Goal: Task Accomplishment & Management: Use online tool/utility

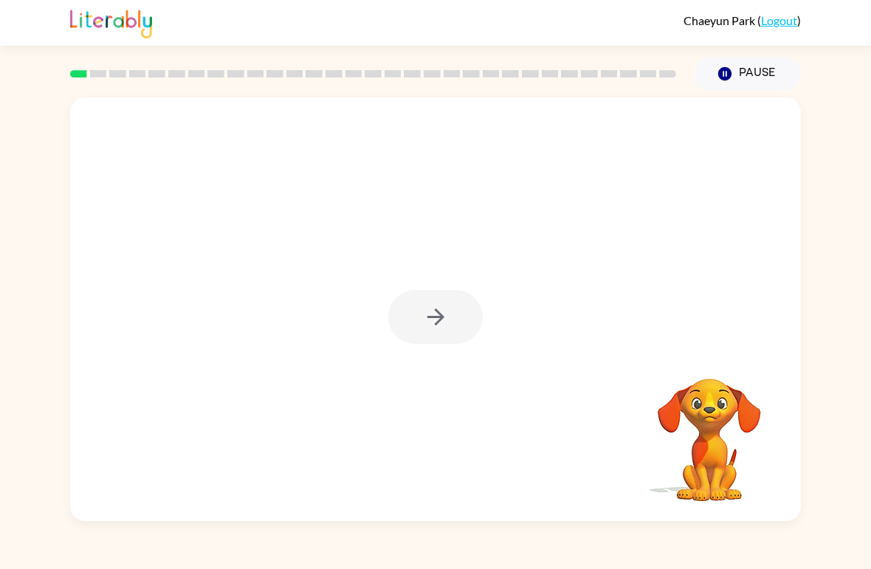
click at [433, 325] on div at bounding box center [435, 317] width 94 height 54
click at [441, 317] on icon "button" at bounding box center [435, 316] width 17 height 17
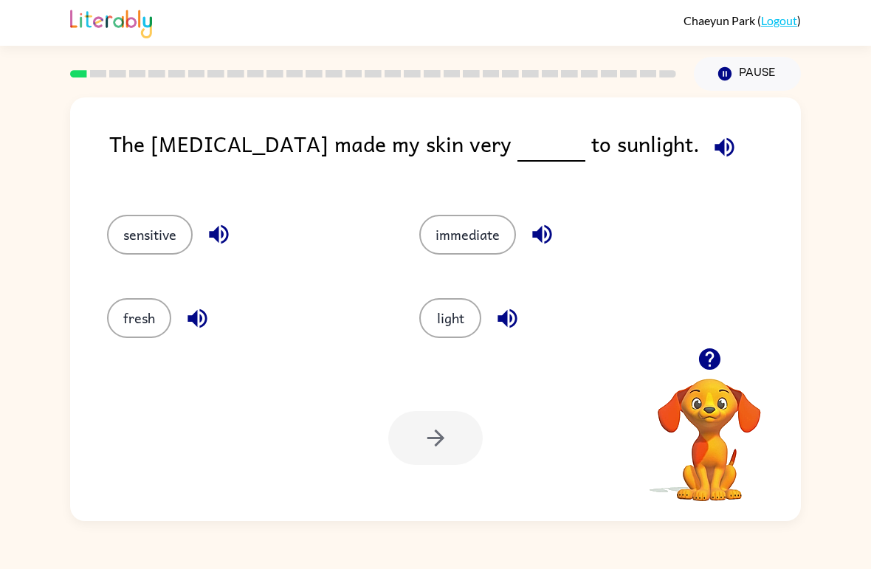
click at [460, 321] on button "light" at bounding box center [450, 318] width 62 height 40
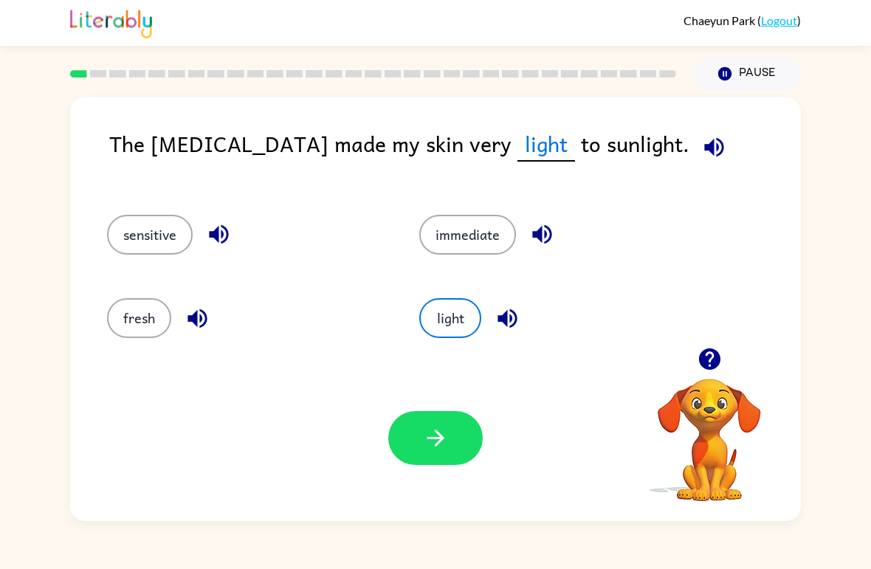
click at [458, 454] on button "button" at bounding box center [435, 438] width 94 height 54
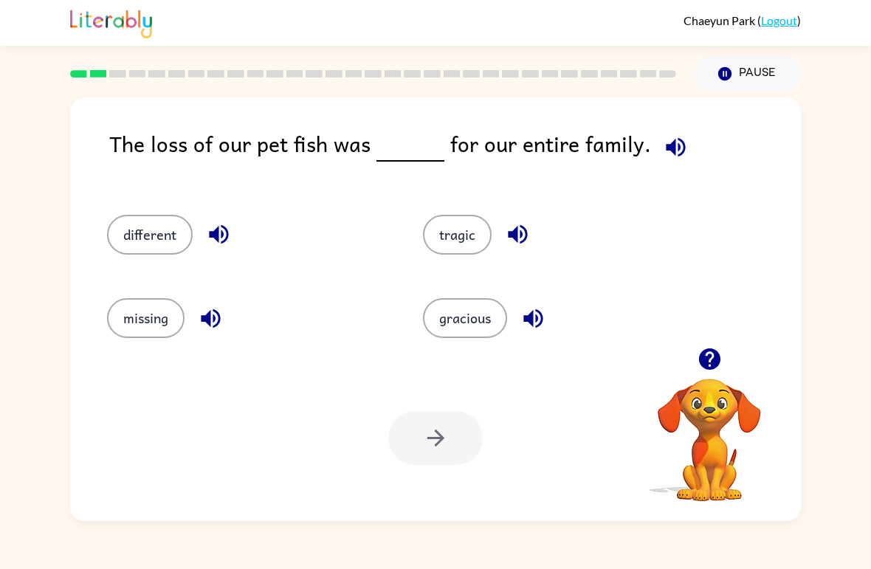
click at [121, 326] on button "missing" at bounding box center [145, 318] width 77 height 40
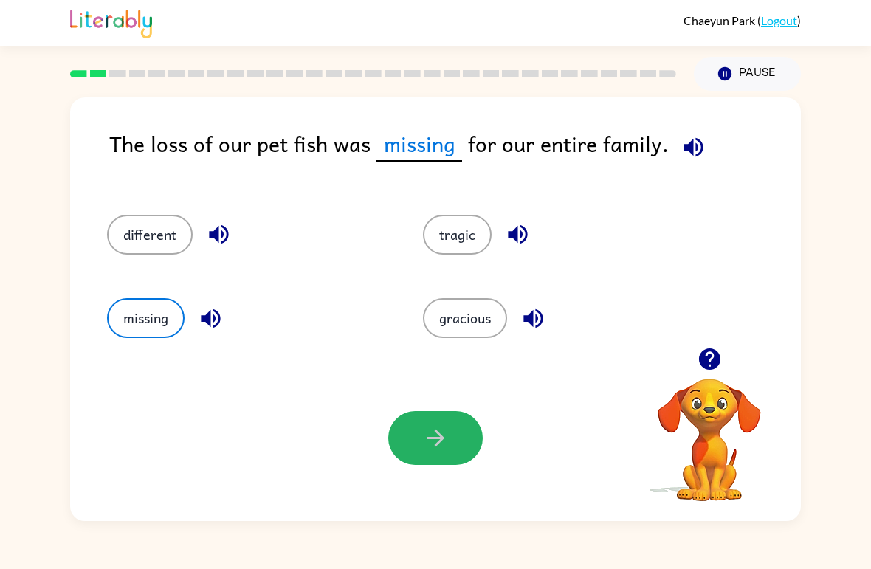
click at [438, 421] on button "button" at bounding box center [435, 438] width 94 height 54
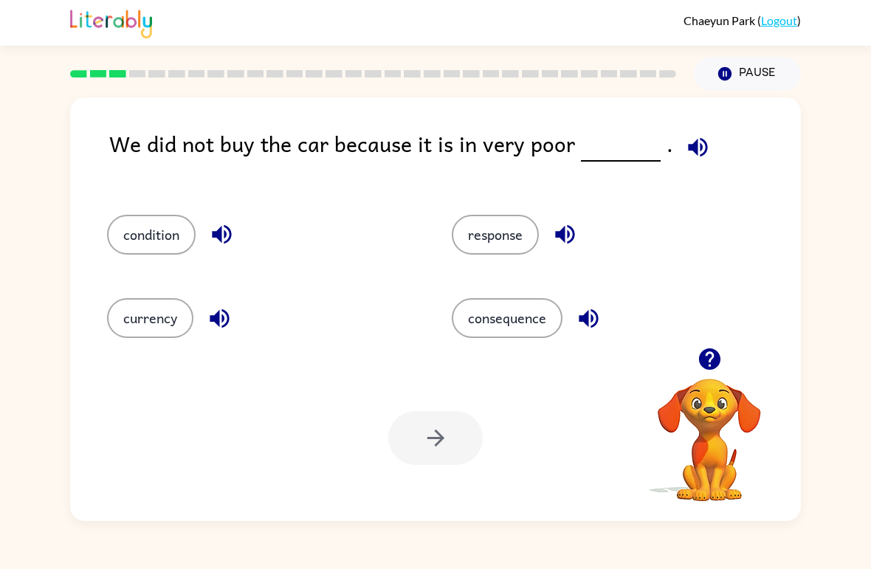
click at [527, 327] on button "consequence" at bounding box center [507, 318] width 111 height 40
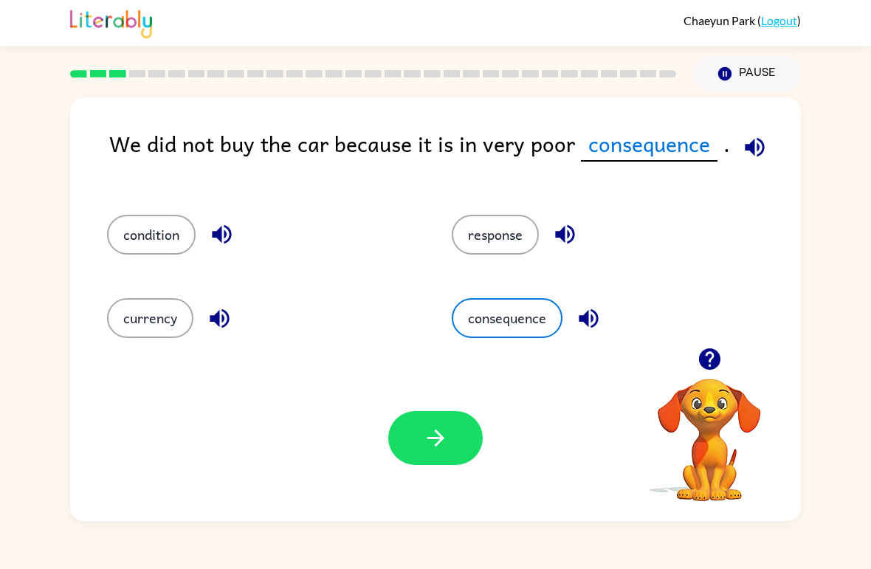
click at [169, 324] on button "currency" at bounding box center [150, 318] width 86 height 40
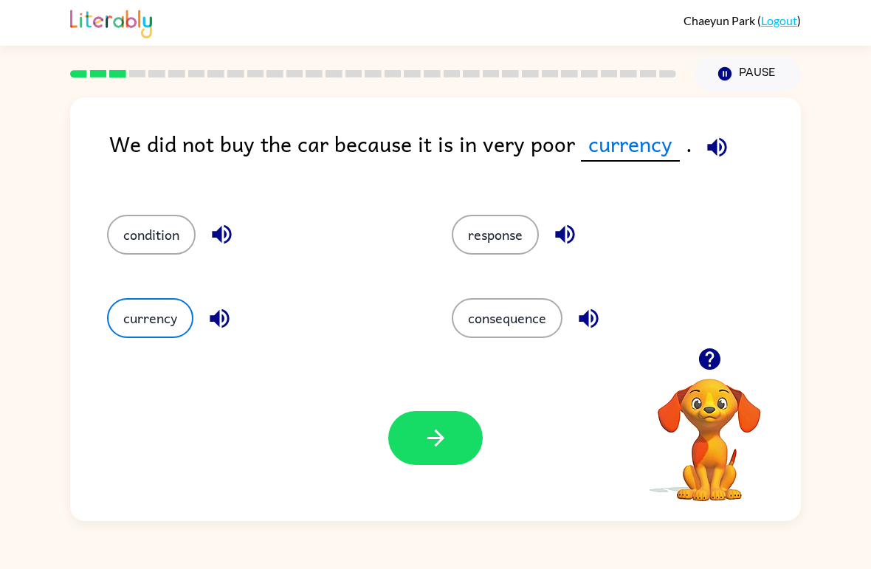
click at [190, 221] on button "condition" at bounding box center [151, 235] width 89 height 40
click at [489, 241] on button "response" at bounding box center [495, 235] width 87 height 40
click at [153, 329] on button "currency" at bounding box center [150, 318] width 86 height 40
click at [441, 459] on button "button" at bounding box center [435, 438] width 94 height 54
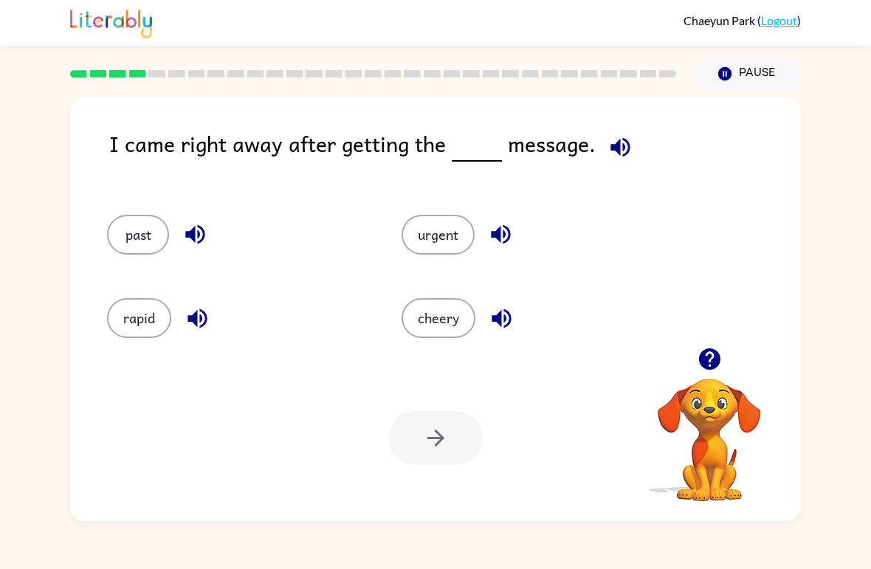
click at [449, 238] on button "urgent" at bounding box center [437, 235] width 73 height 40
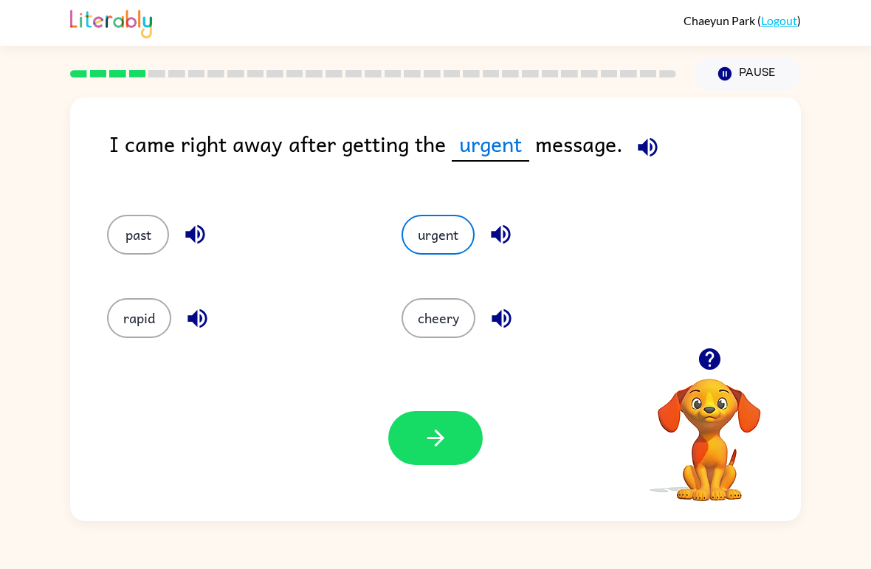
click at [457, 462] on button "button" at bounding box center [435, 438] width 94 height 54
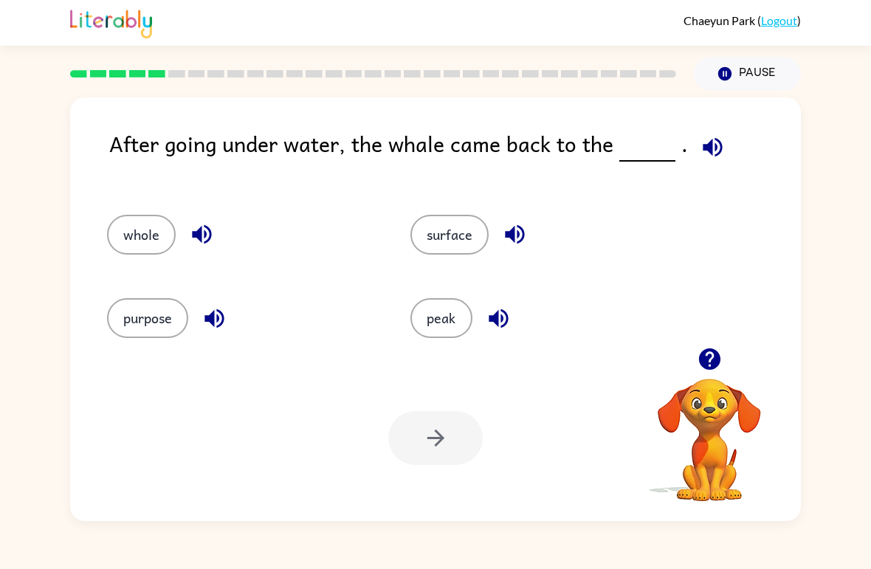
click at [464, 233] on button "surface" at bounding box center [449, 235] width 78 height 40
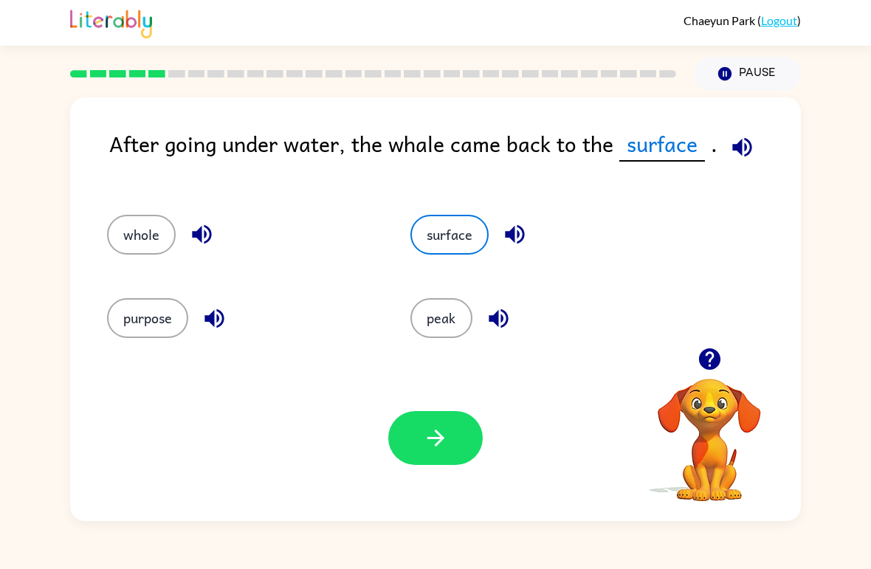
click at [454, 453] on button "button" at bounding box center [435, 438] width 94 height 54
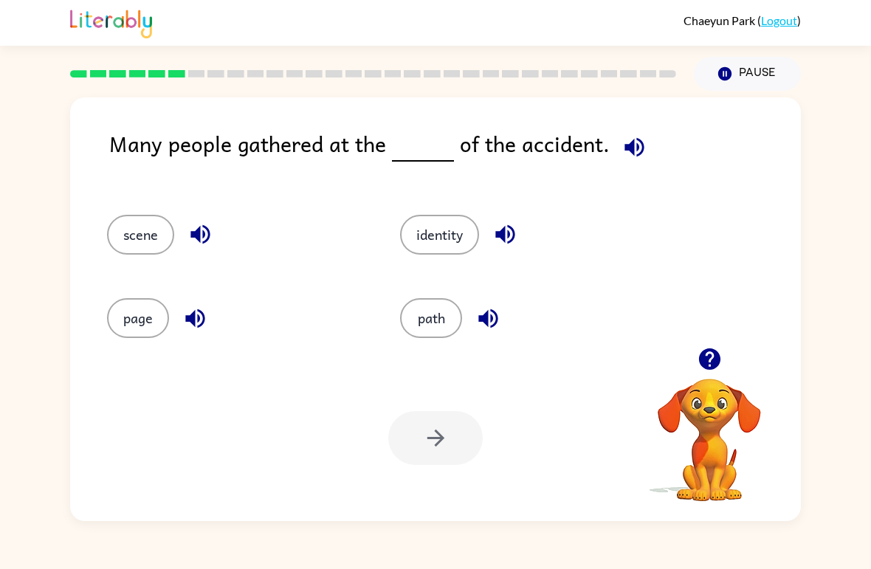
click at [456, 245] on button "identity" at bounding box center [439, 235] width 79 height 40
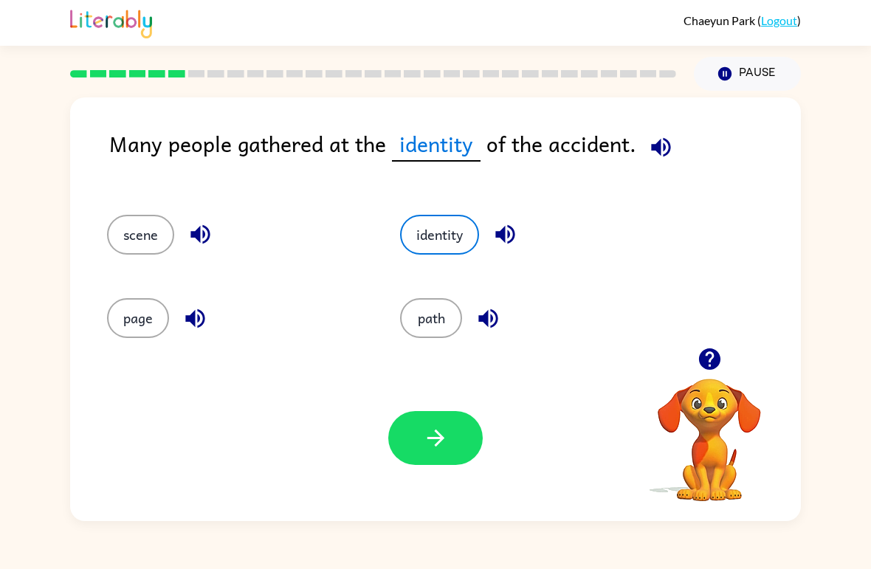
click at [153, 241] on button "scene" at bounding box center [140, 235] width 67 height 40
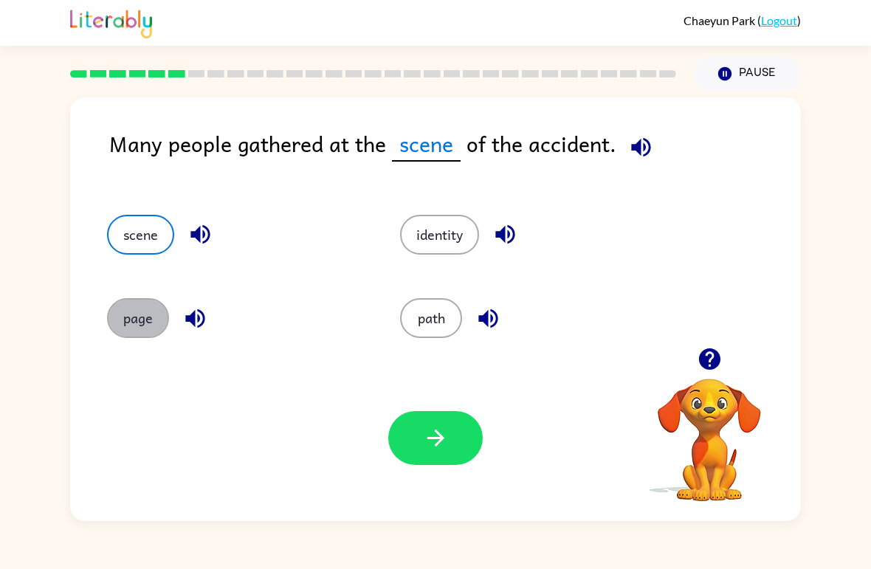
click at [149, 322] on button "page" at bounding box center [138, 318] width 62 height 40
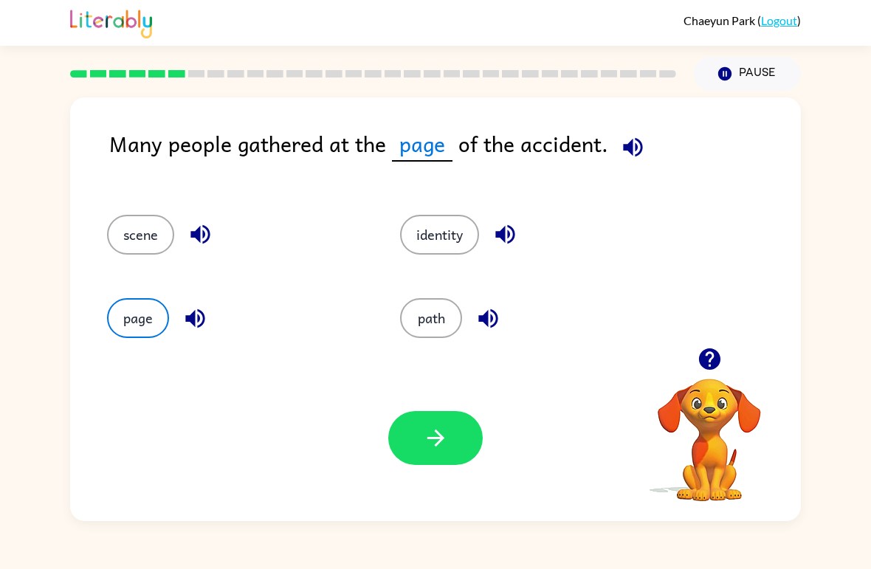
click at [455, 243] on button "identity" at bounding box center [439, 235] width 79 height 40
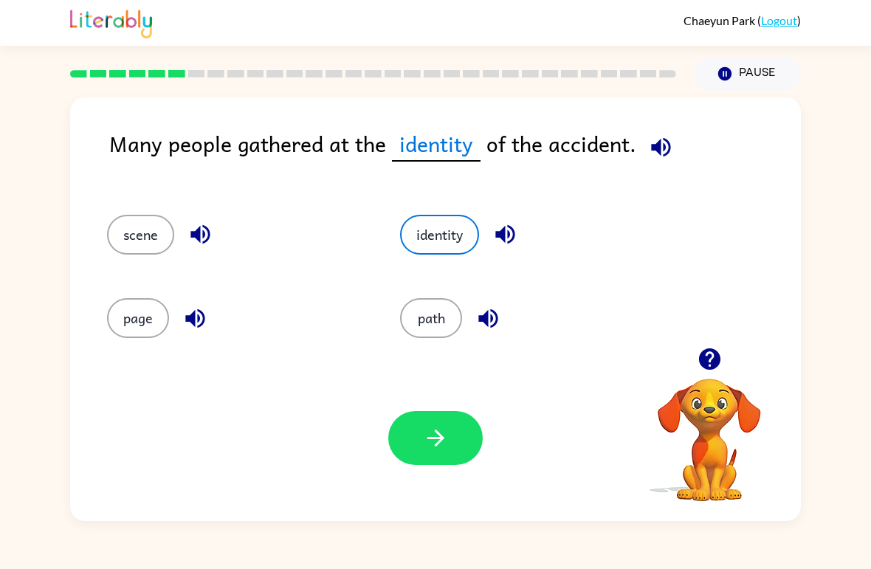
click at [443, 325] on button "path" at bounding box center [431, 318] width 62 height 40
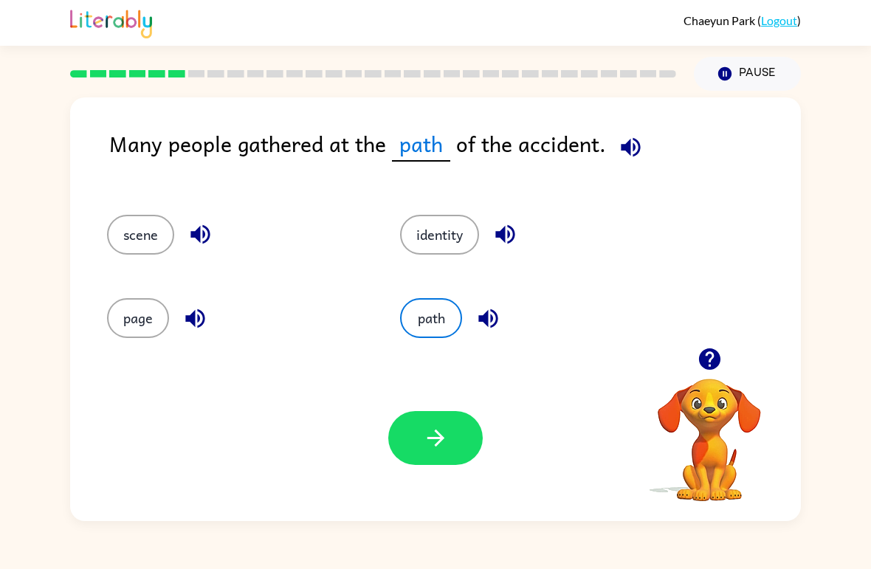
click at [439, 427] on icon "button" at bounding box center [436, 438] width 26 height 26
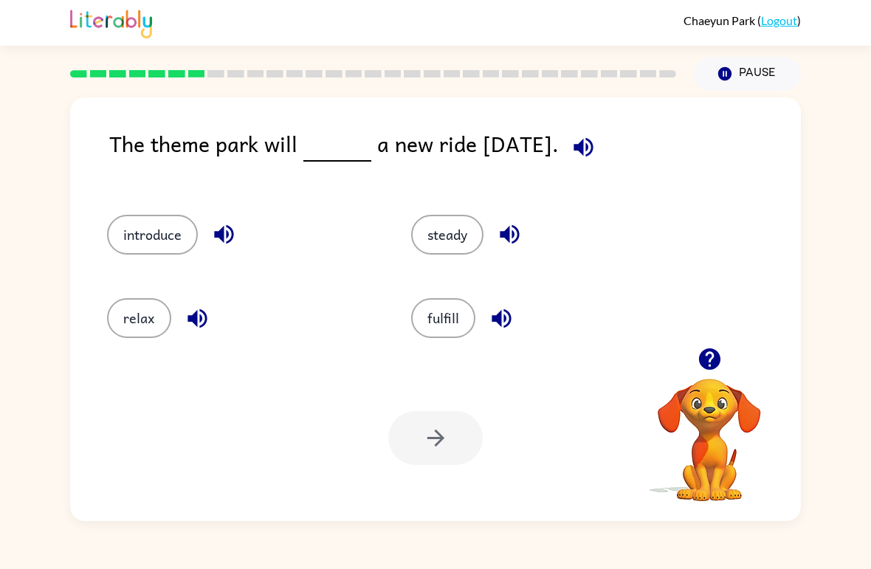
click at [117, 325] on button "relax" at bounding box center [139, 318] width 64 height 40
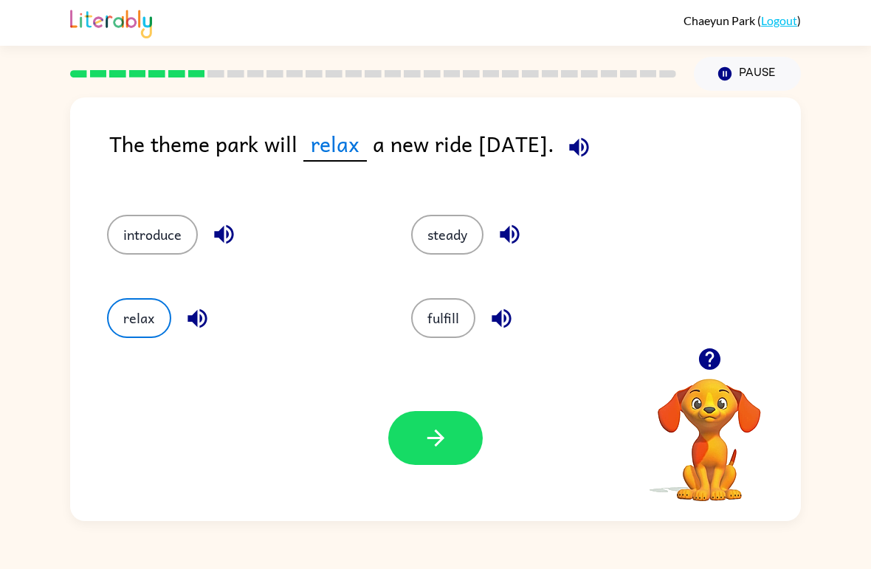
click at [446, 325] on button "fulfill" at bounding box center [443, 318] width 64 height 40
click at [446, 227] on button "steady" at bounding box center [447, 235] width 72 height 40
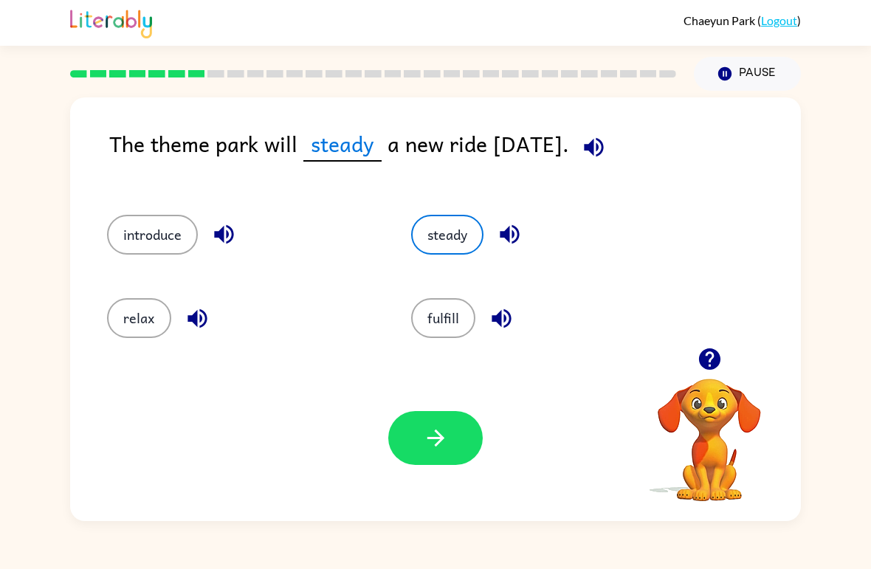
click at [419, 444] on button "button" at bounding box center [435, 438] width 94 height 54
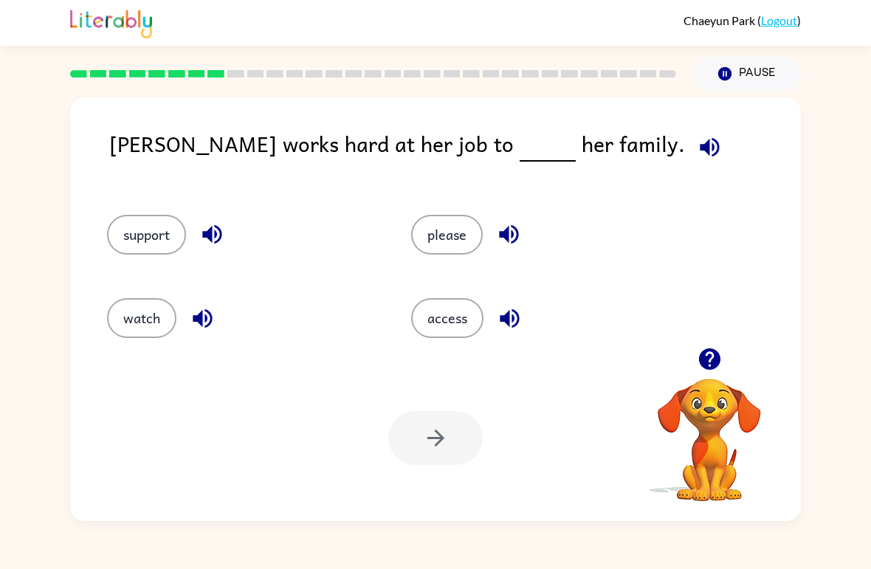
click at [455, 308] on button "access" at bounding box center [447, 318] width 72 height 40
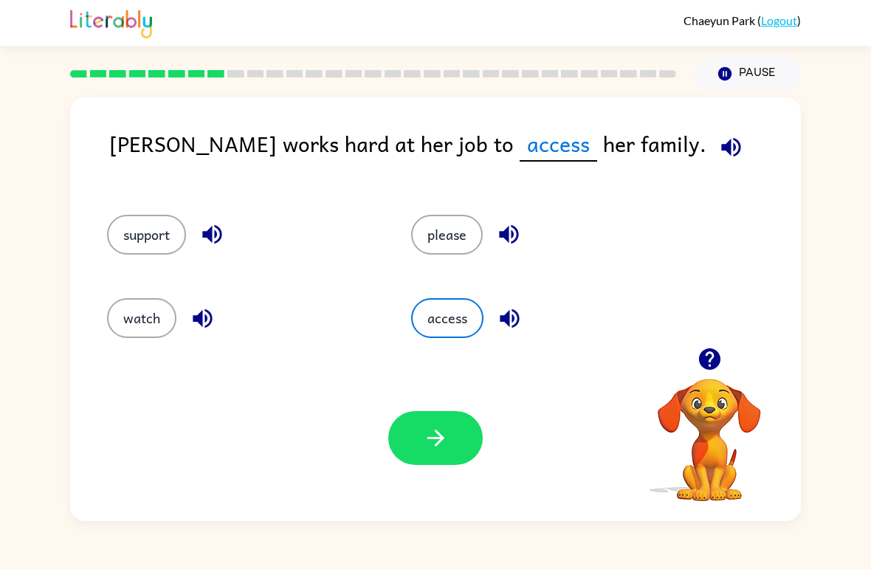
click at [452, 446] on button "button" at bounding box center [435, 438] width 94 height 54
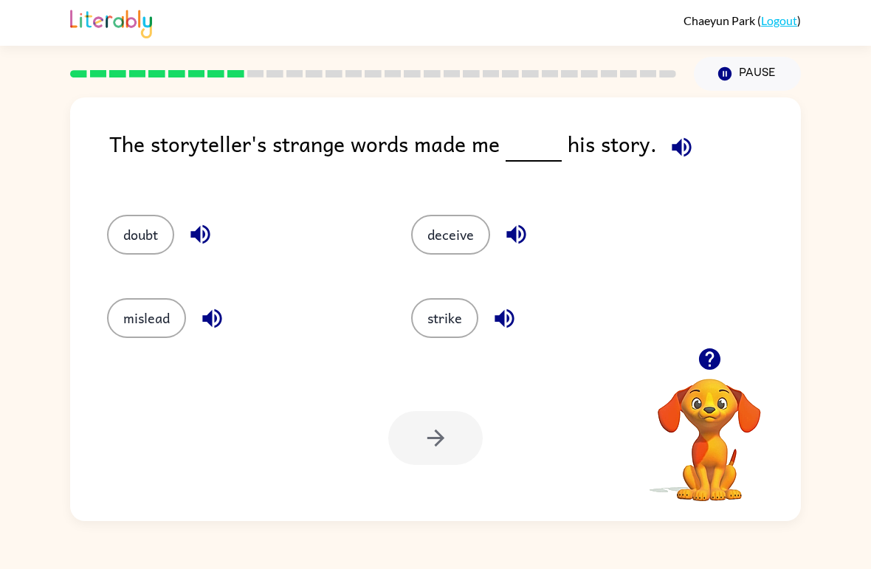
click at [455, 235] on button "deceive" at bounding box center [450, 235] width 79 height 40
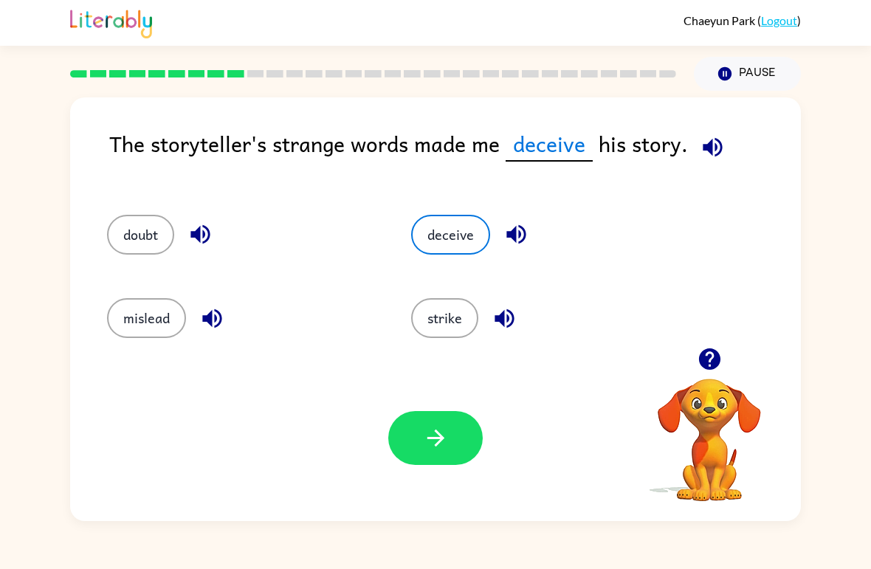
click at [161, 314] on button "mislead" at bounding box center [146, 318] width 79 height 40
click at [452, 238] on button "deceive" at bounding box center [450, 235] width 79 height 40
click at [460, 446] on button "button" at bounding box center [435, 438] width 94 height 54
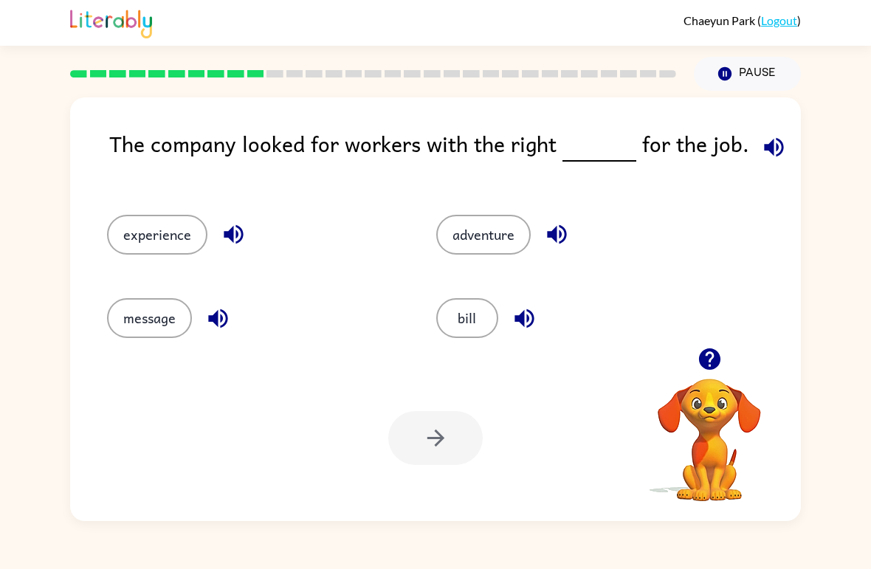
click at [199, 232] on button "experience" at bounding box center [157, 235] width 100 height 40
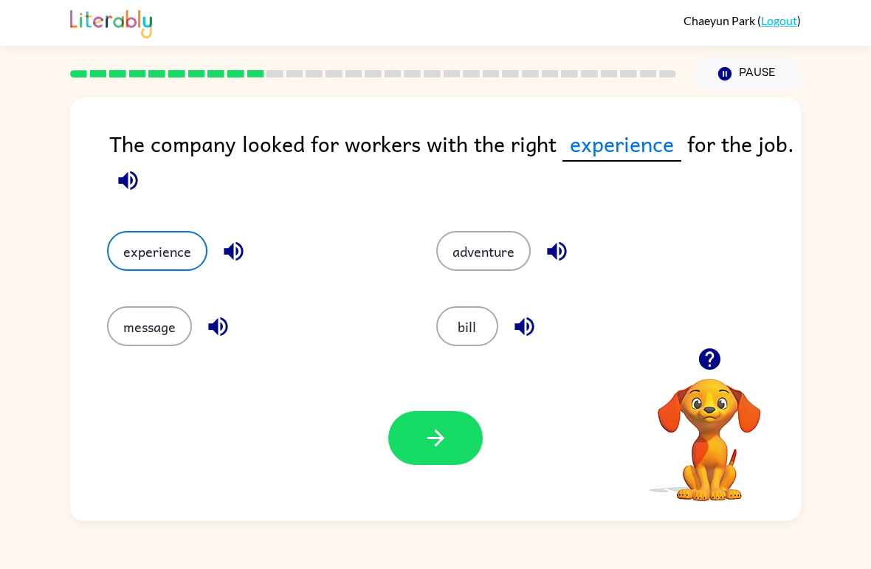
click at [443, 435] on icon "button" at bounding box center [436, 438] width 26 height 26
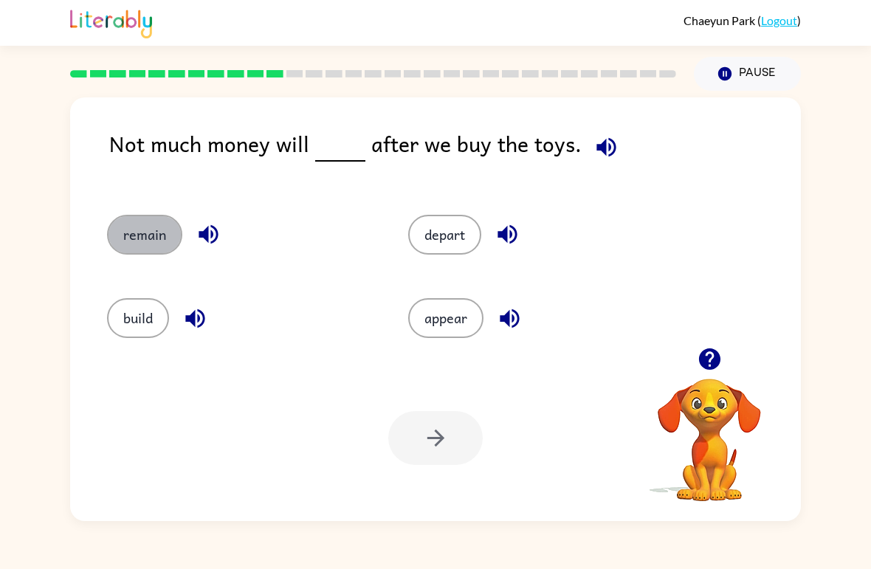
click at [148, 238] on button "remain" at bounding box center [144, 235] width 75 height 40
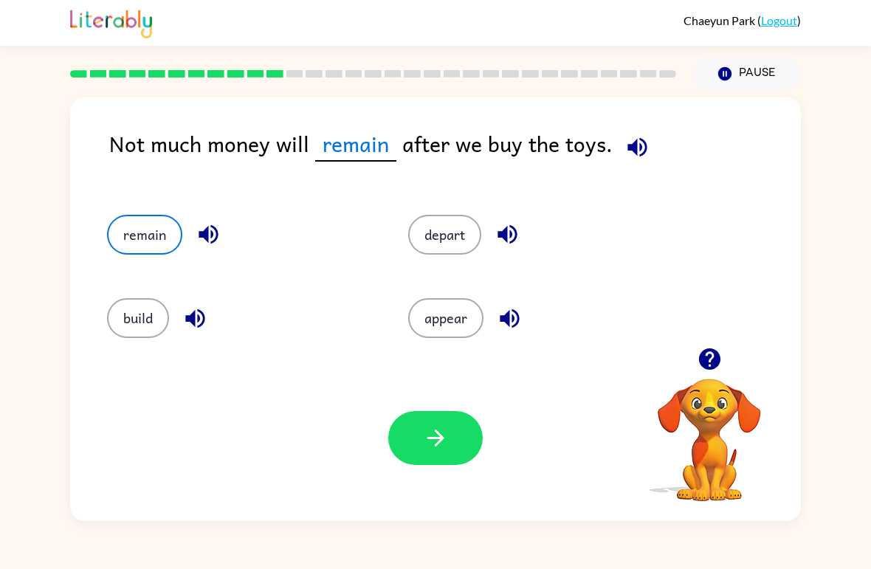
click at [450, 443] on button "button" at bounding box center [435, 438] width 94 height 54
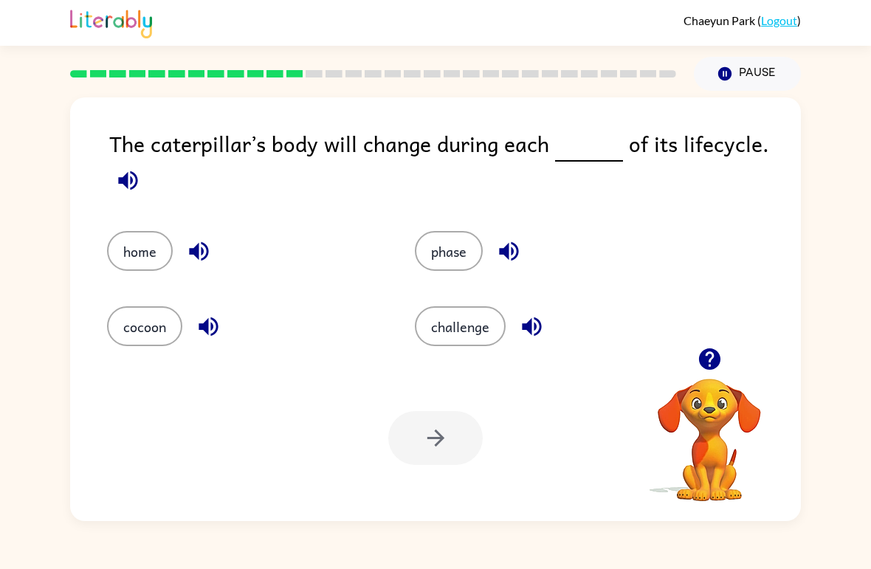
click at [134, 254] on button "home" at bounding box center [140, 251] width 66 height 40
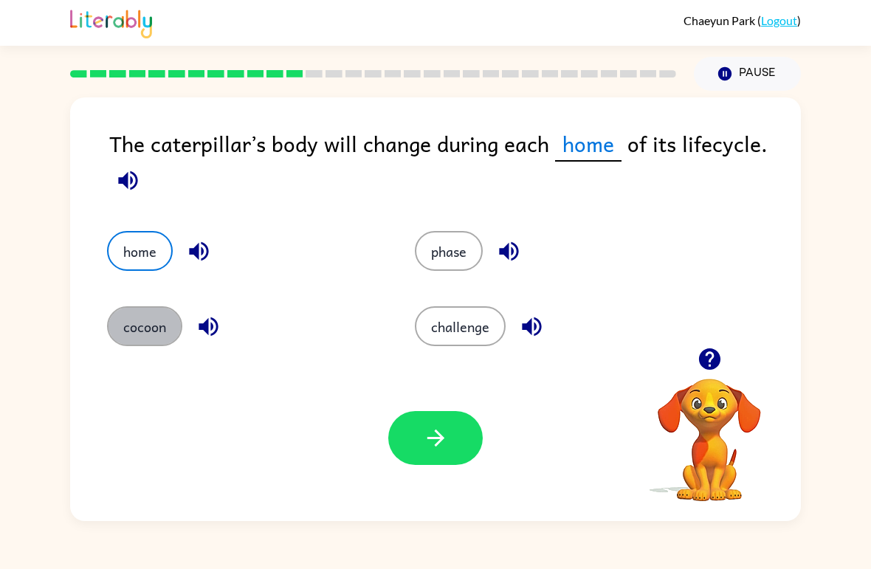
click at [160, 325] on button "cocoon" at bounding box center [144, 326] width 75 height 40
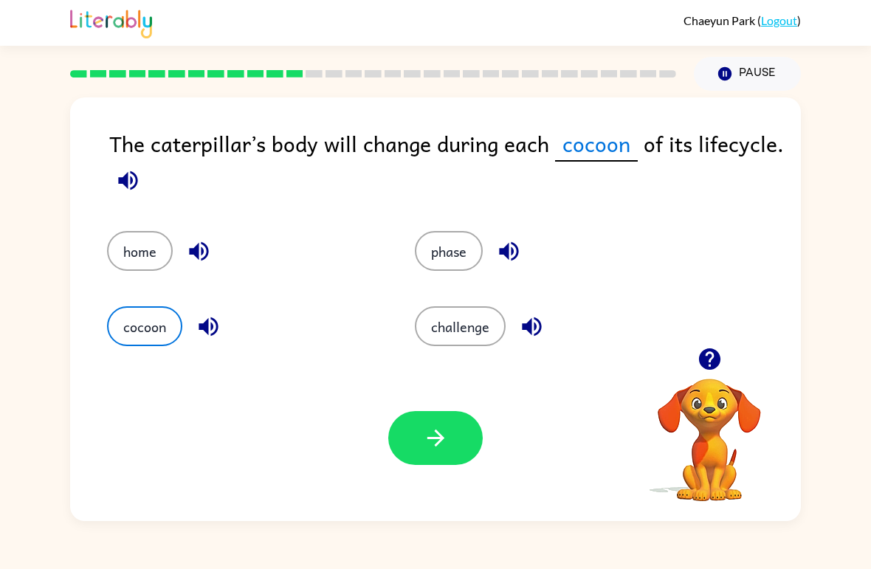
click at [427, 452] on button "button" at bounding box center [435, 438] width 94 height 54
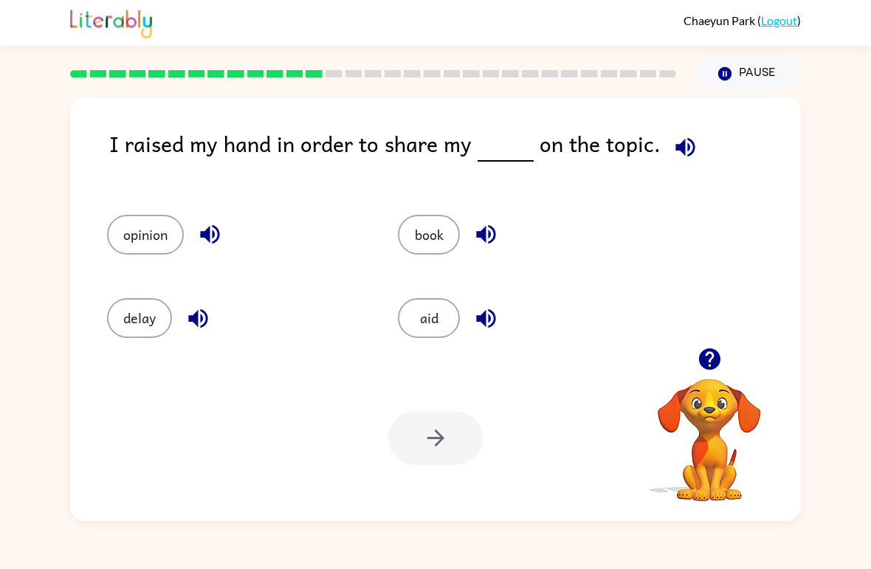
click at [127, 217] on button "opinion" at bounding box center [145, 235] width 77 height 40
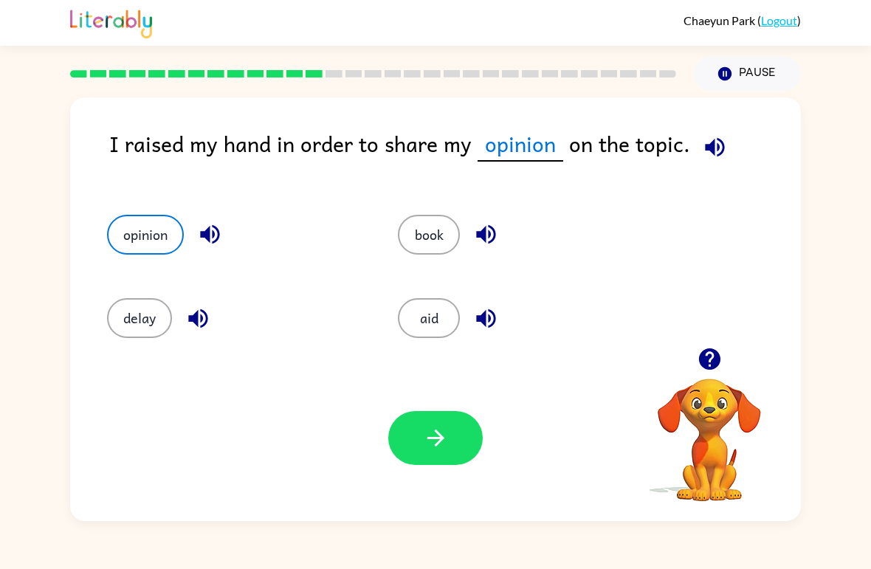
click at [425, 416] on button "button" at bounding box center [435, 438] width 94 height 54
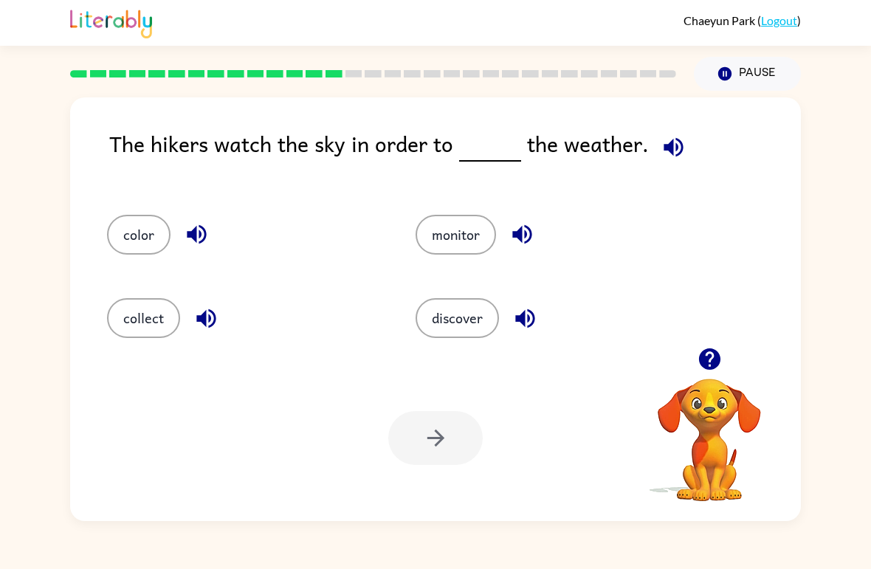
click at [457, 325] on button "discover" at bounding box center [456, 318] width 83 height 40
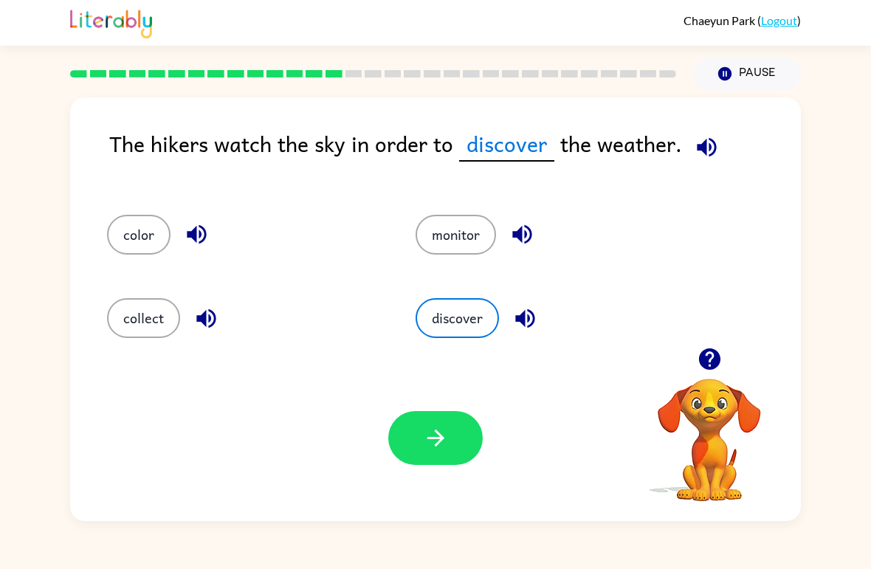
click at [451, 424] on button "button" at bounding box center [435, 438] width 94 height 54
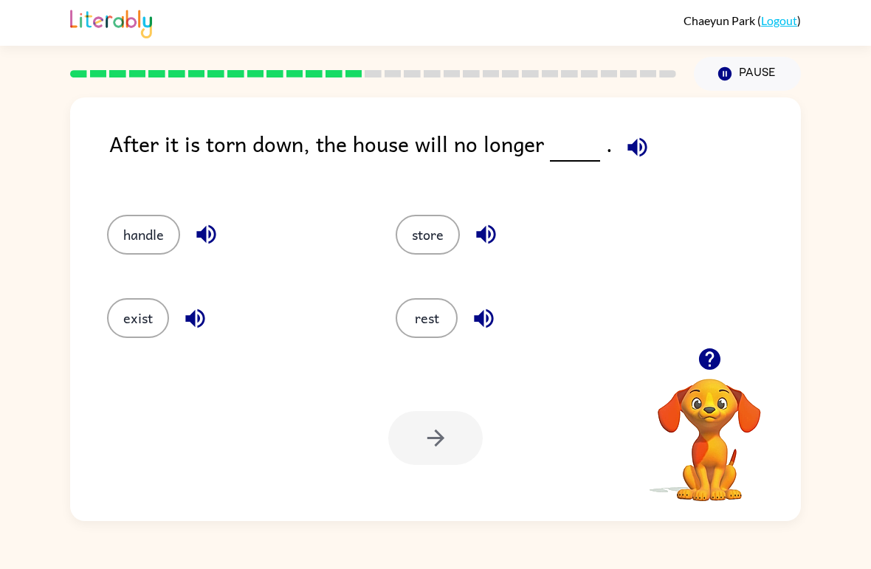
click at [139, 338] on button "exist" at bounding box center [138, 318] width 62 height 40
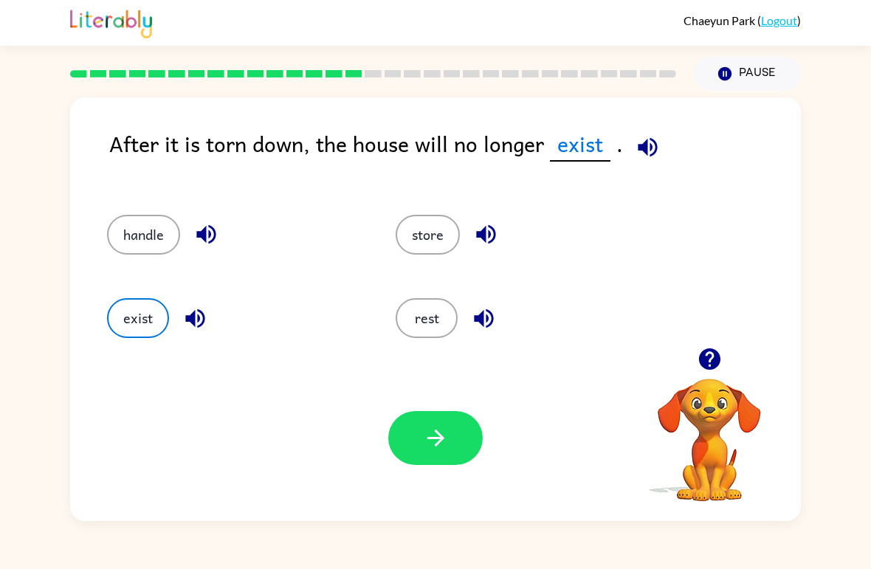
click at [443, 440] on icon "button" at bounding box center [436, 438] width 26 height 26
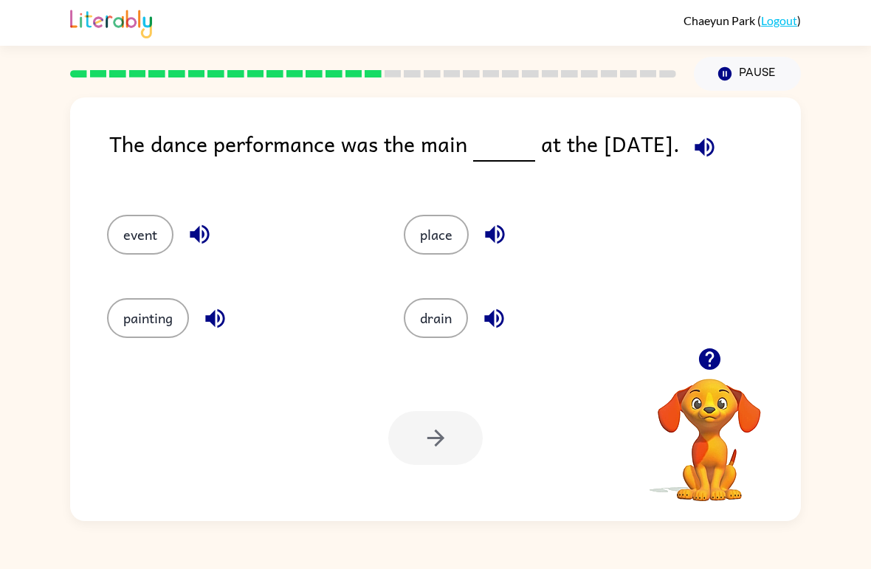
click at [145, 252] on button "event" at bounding box center [140, 235] width 66 height 40
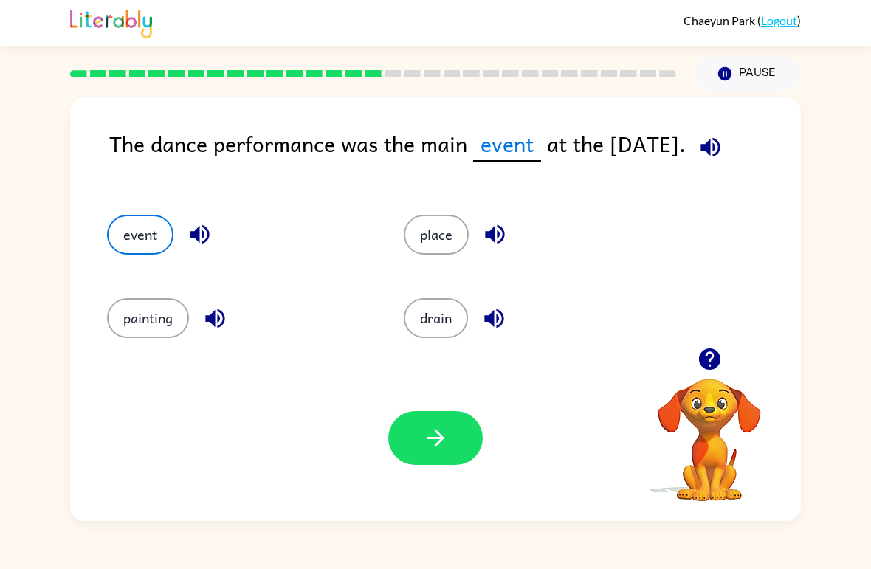
click at [451, 439] on button "button" at bounding box center [435, 438] width 94 height 54
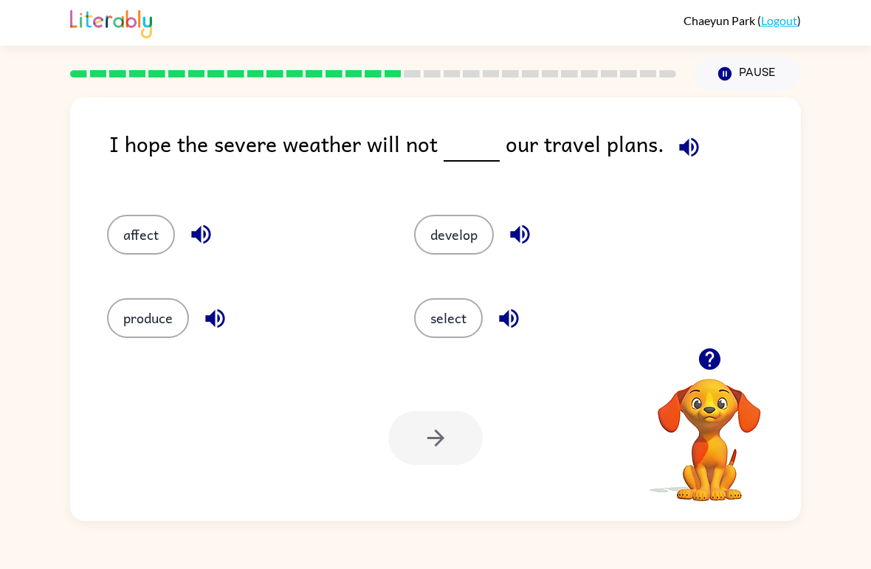
click at [122, 254] on button "affect" at bounding box center [141, 235] width 68 height 40
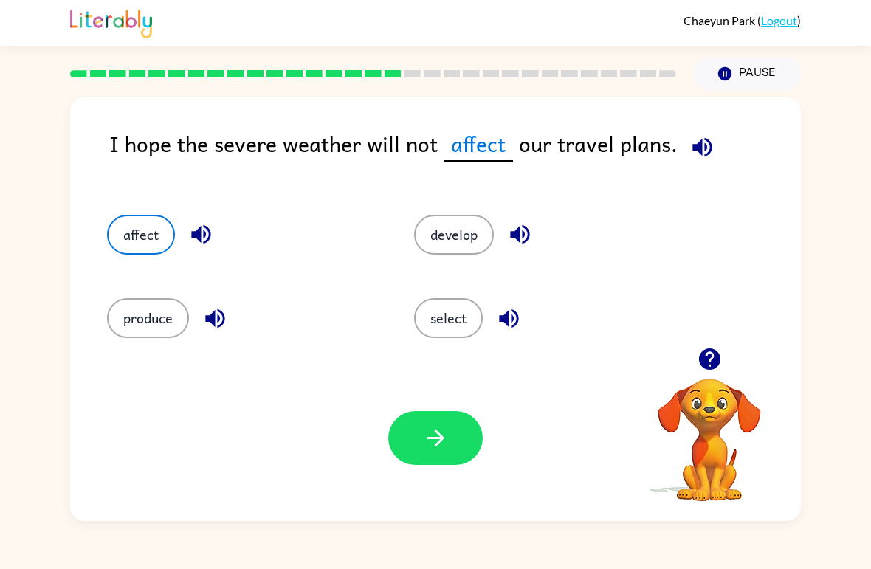
click at [462, 435] on button "button" at bounding box center [435, 438] width 94 height 54
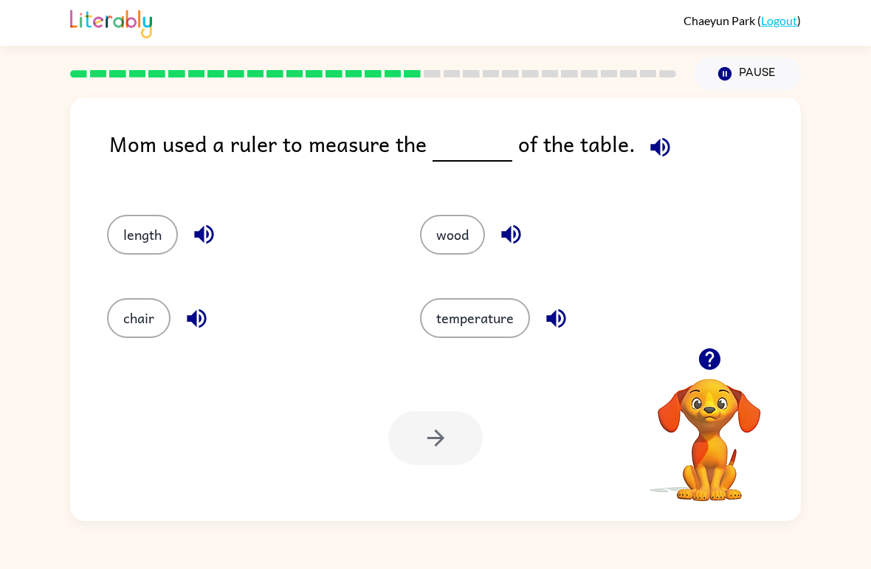
click at [414, 457] on div at bounding box center [435, 438] width 94 height 54
click at [151, 238] on button "length" at bounding box center [142, 235] width 71 height 40
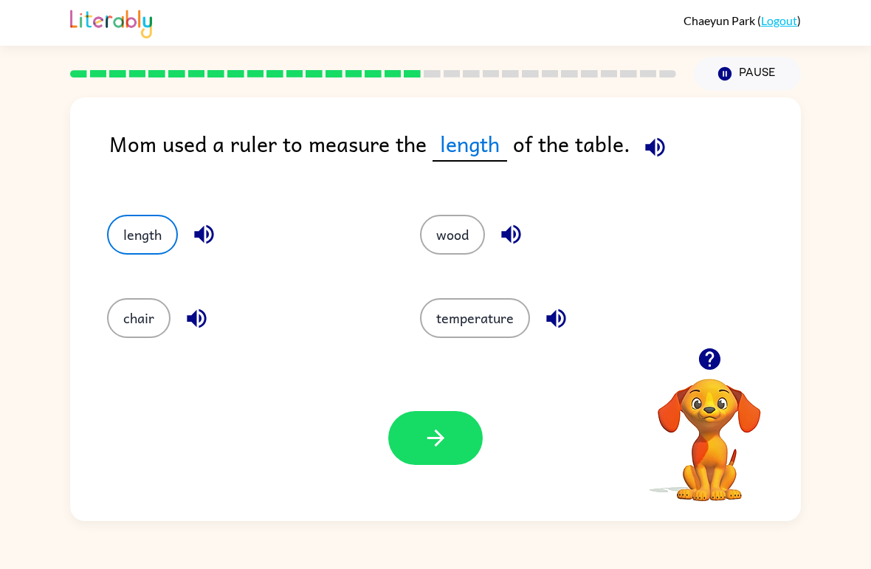
click at [425, 446] on icon "button" at bounding box center [436, 438] width 26 height 26
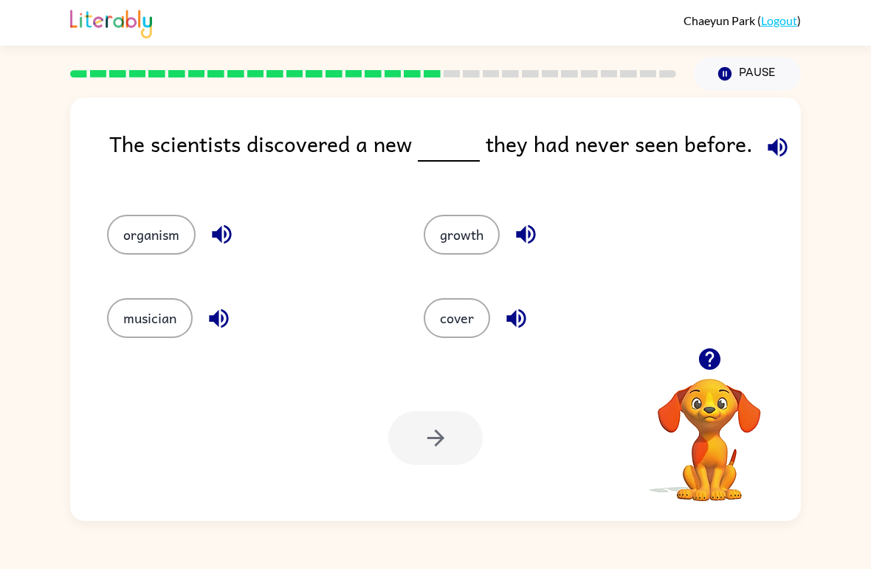
click at [134, 317] on button "musician" at bounding box center [150, 318] width 86 height 40
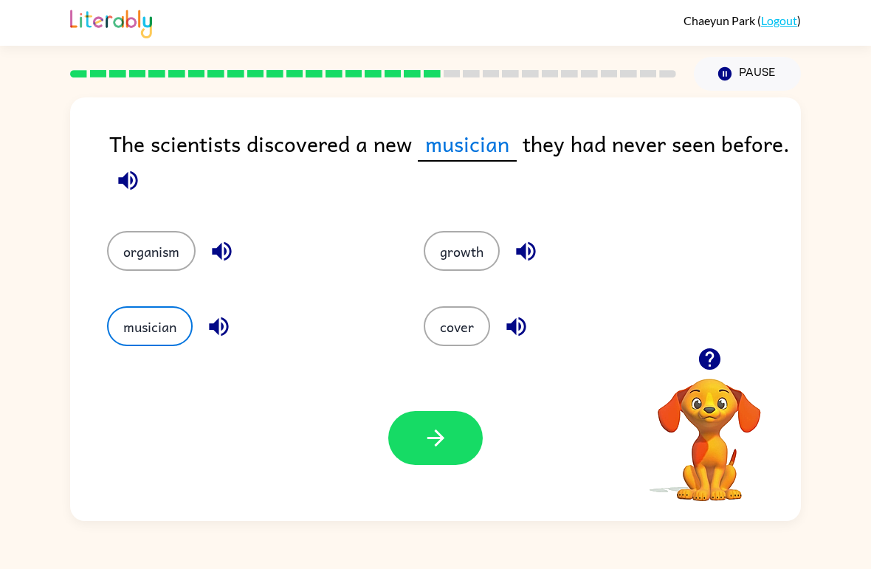
click at [158, 261] on button "organism" at bounding box center [151, 251] width 89 height 40
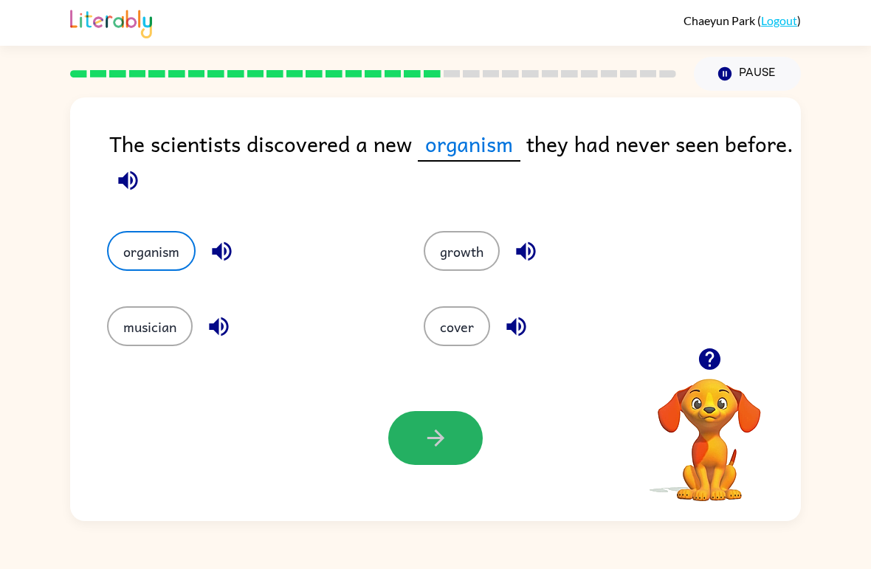
click at [429, 435] on icon "button" at bounding box center [436, 438] width 26 height 26
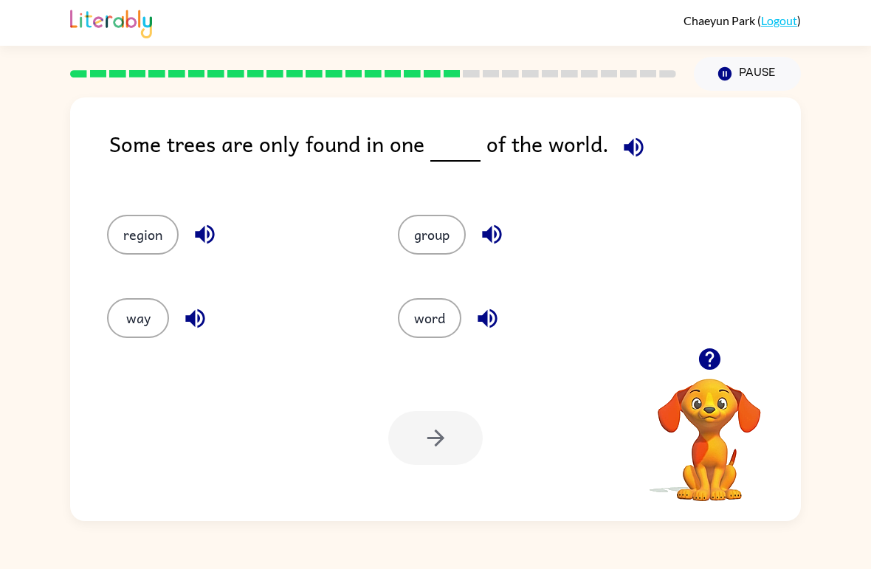
click at [436, 196] on div "group" at bounding box center [515, 228] width 291 height 83
click at [419, 234] on button "group" at bounding box center [432, 235] width 68 height 40
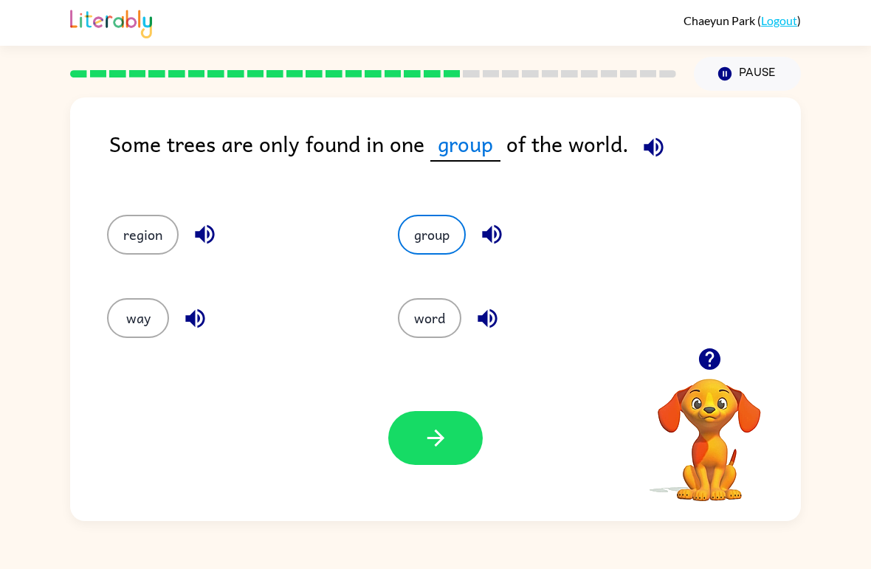
click at [440, 457] on button "button" at bounding box center [435, 438] width 94 height 54
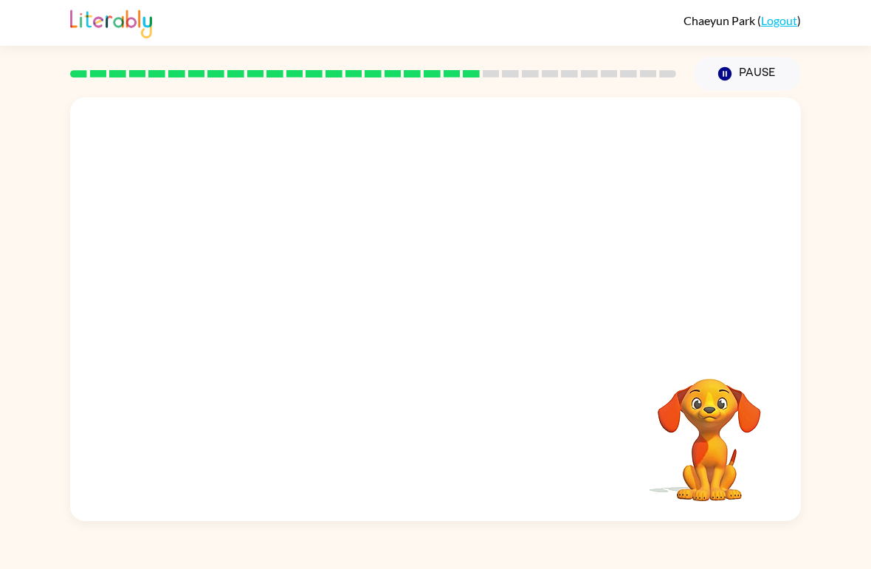
click at [294, 305] on video "Your browser must support playing .mp4 files to use Literably. Please try using…" at bounding box center [435, 222] width 731 height 250
click at [285, 303] on video "Your browser must support playing .mp4 files to use Literably. Please try using…" at bounding box center [435, 222] width 731 height 250
click at [453, 318] on button "button" at bounding box center [435, 317] width 94 height 54
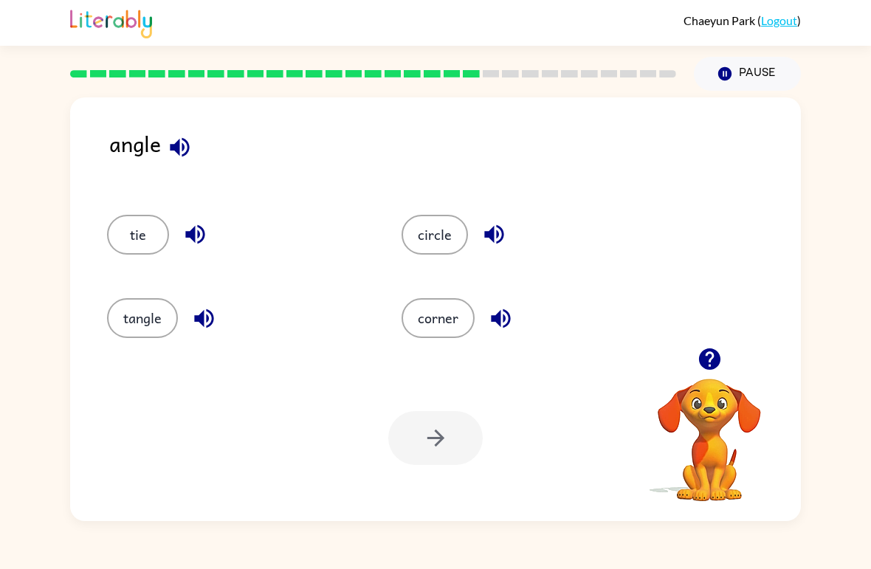
click at [453, 335] on button "corner" at bounding box center [437, 318] width 73 height 40
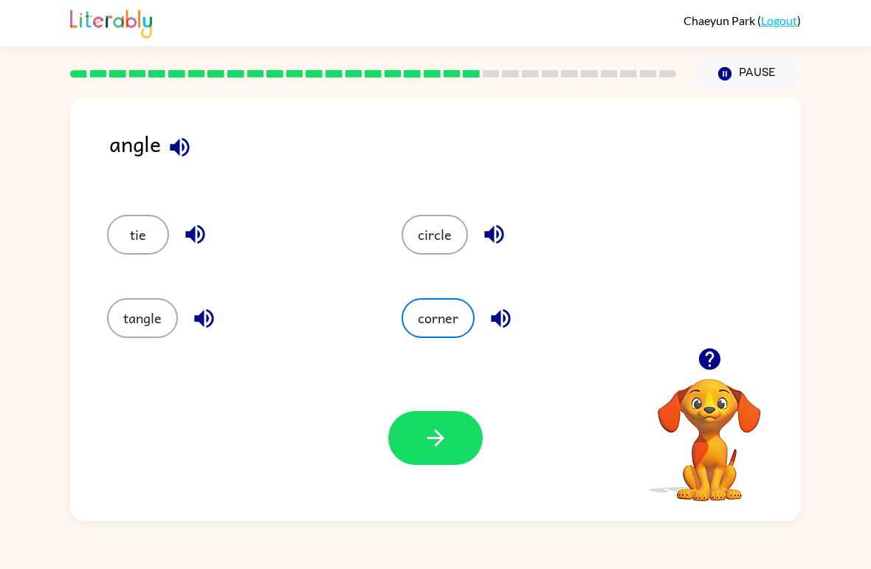
click at [451, 443] on button "button" at bounding box center [435, 438] width 94 height 54
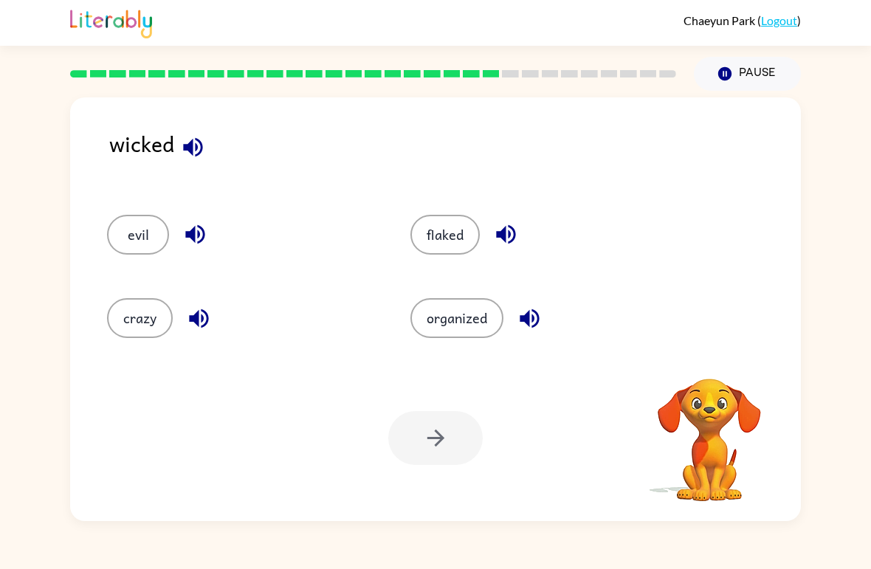
click at [134, 242] on button "evil" at bounding box center [138, 235] width 62 height 40
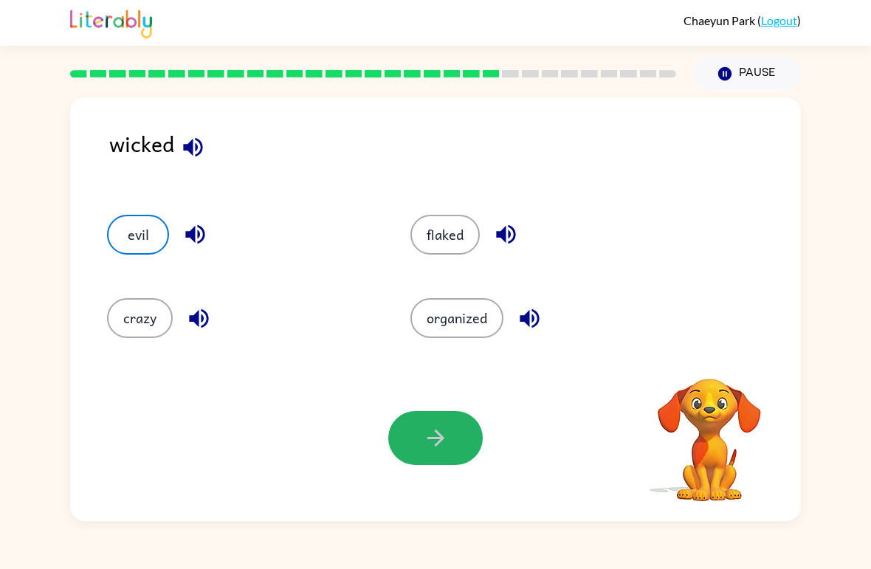
click at [410, 435] on button "button" at bounding box center [435, 438] width 94 height 54
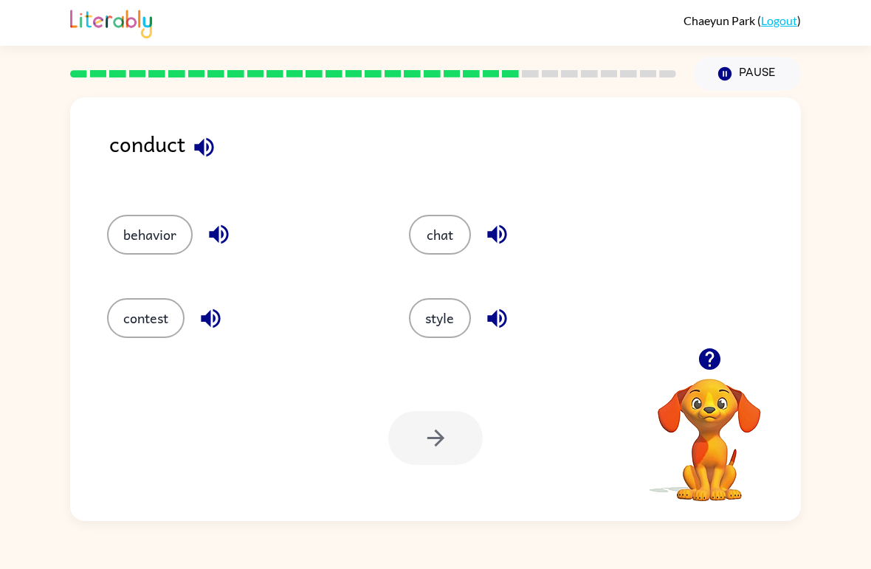
click at [171, 244] on button "behavior" at bounding box center [150, 235] width 86 height 40
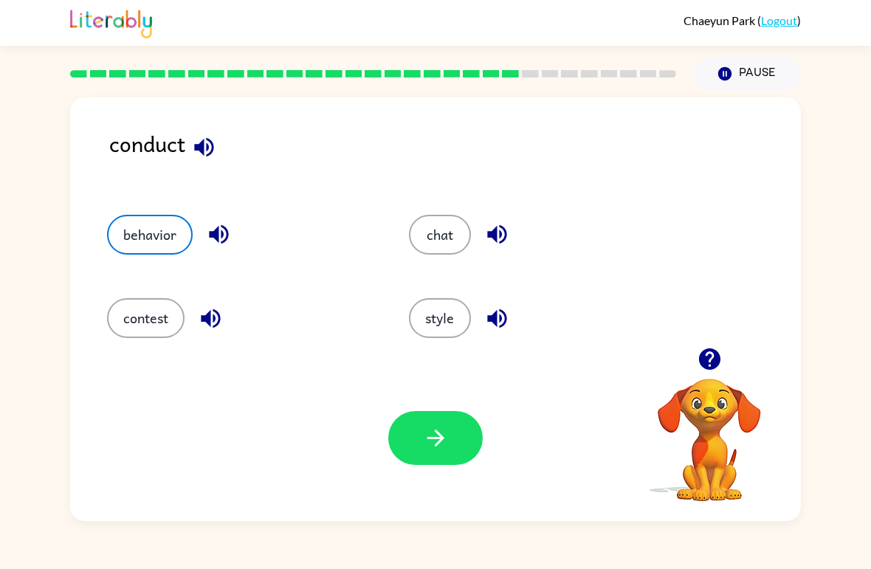
click at [438, 435] on icon "button" at bounding box center [436, 438] width 26 height 26
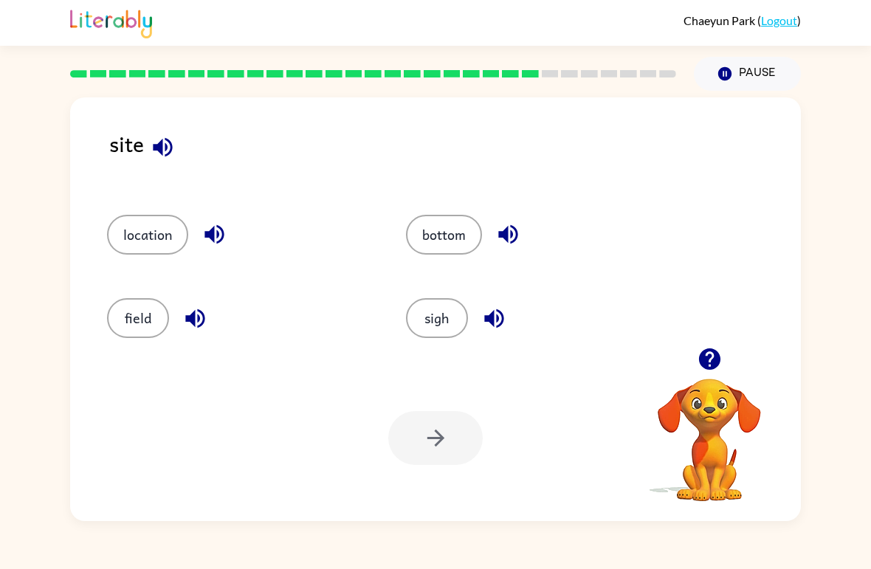
click at [438, 235] on button "bottom" at bounding box center [444, 235] width 76 height 40
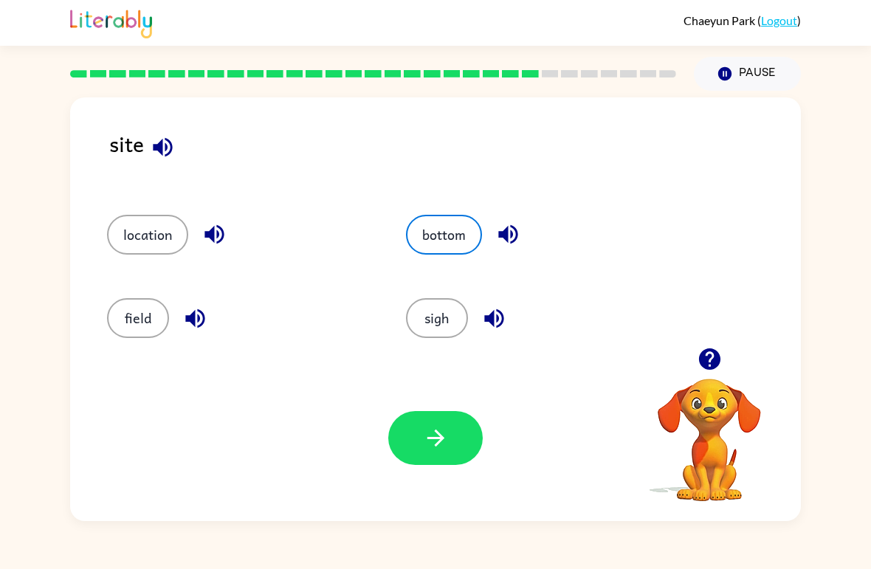
click at [423, 435] on icon "button" at bounding box center [436, 438] width 26 height 26
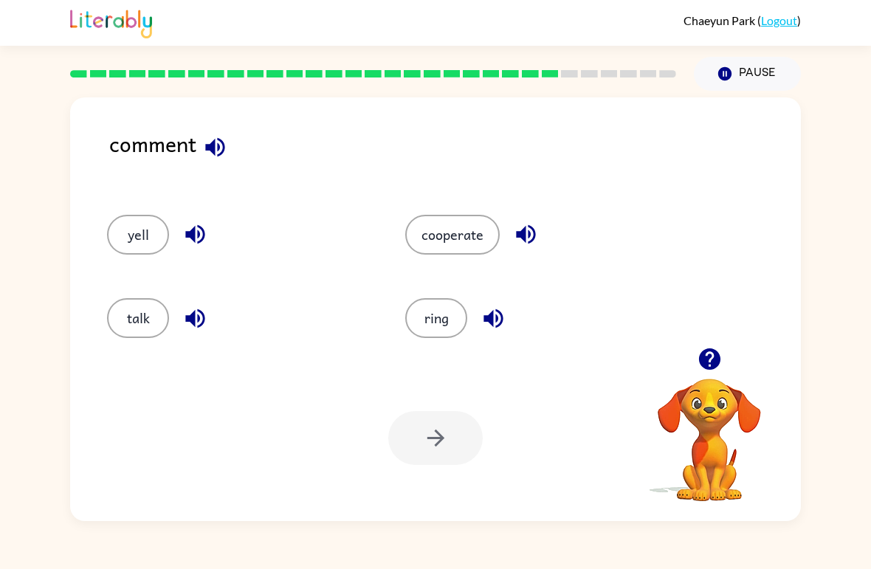
click at [156, 311] on button "talk" at bounding box center [138, 318] width 62 height 40
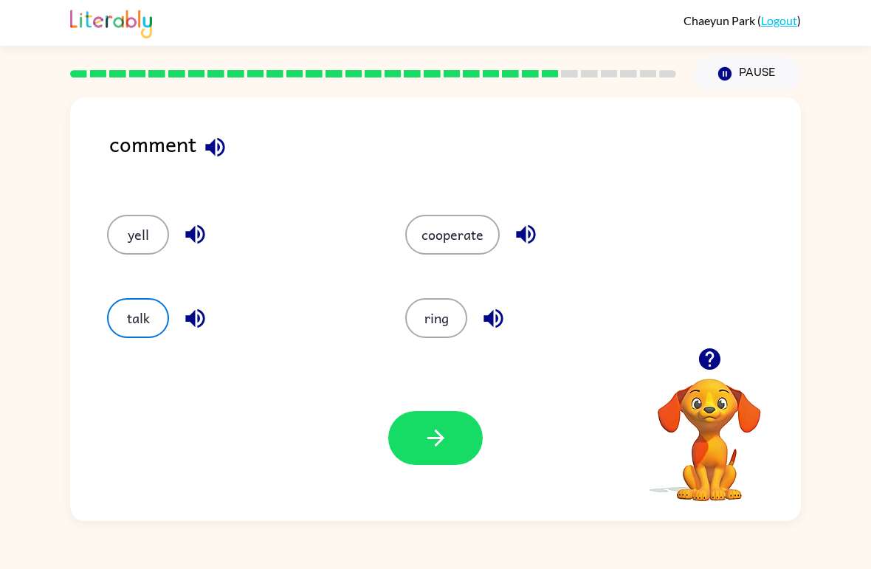
click at [435, 435] on icon "button" at bounding box center [436, 438] width 26 height 26
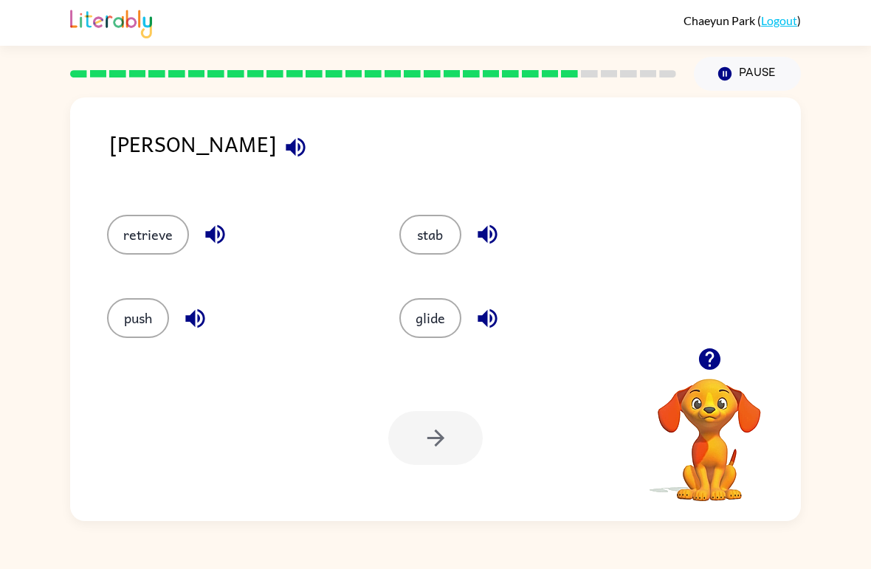
click at [379, 320] on div "glide" at bounding box center [517, 311] width 292 height 83
click at [418, 230] on button "stab" at bounding box center [430, 235] width 62 height 40
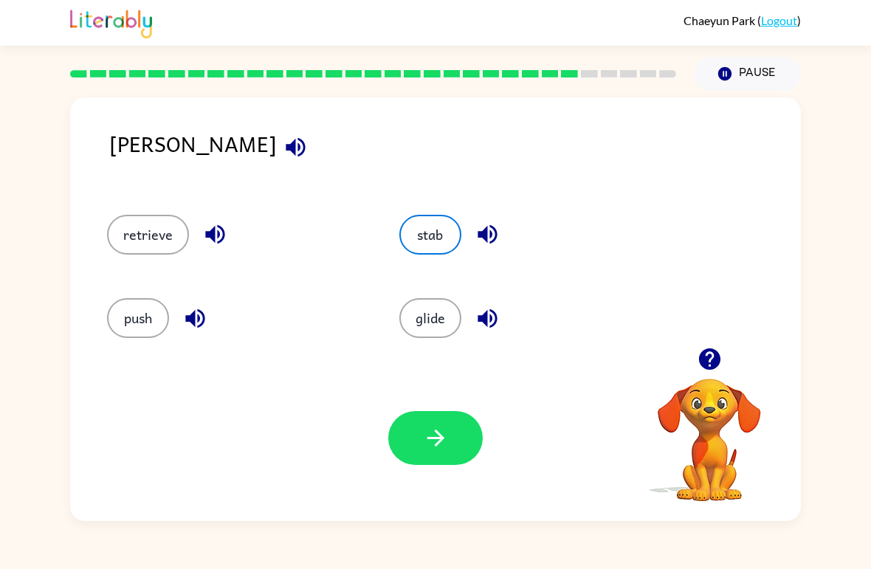
click at [420, 441] on button "button" at bounding box center [435, 438] width 94 height 54
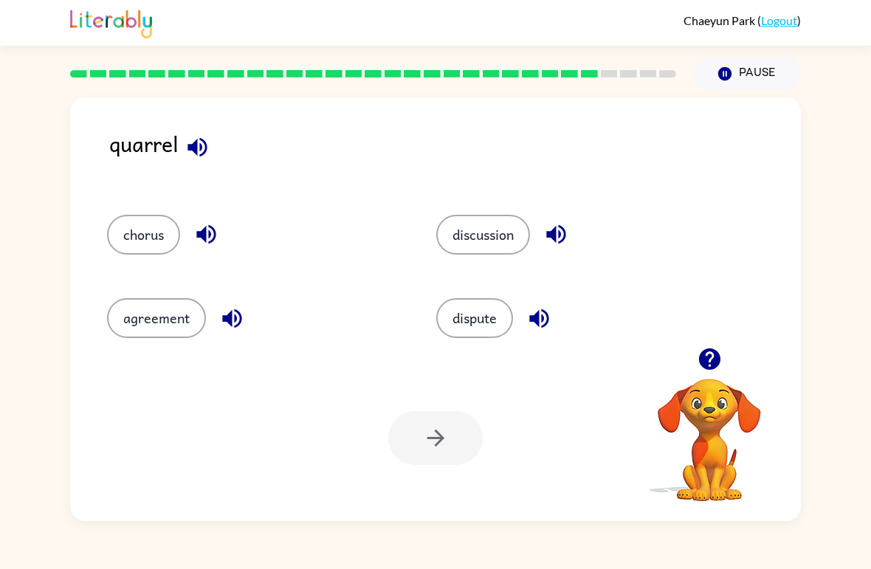
click at [148, 309] on button "agreement" at bounding box center [156, 318] width 99 height 40
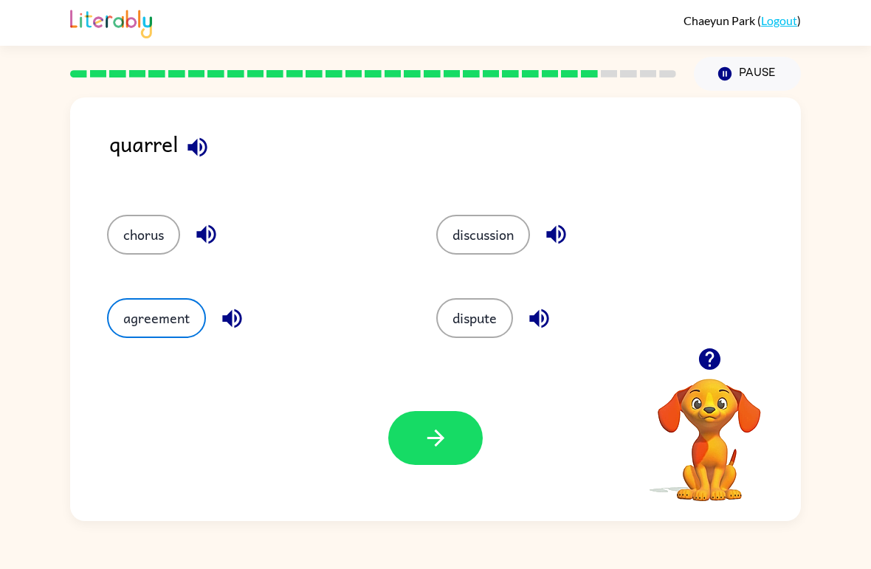
click at [405, 429] on button "button" at bounding box center [435, 438] width 94 height 54
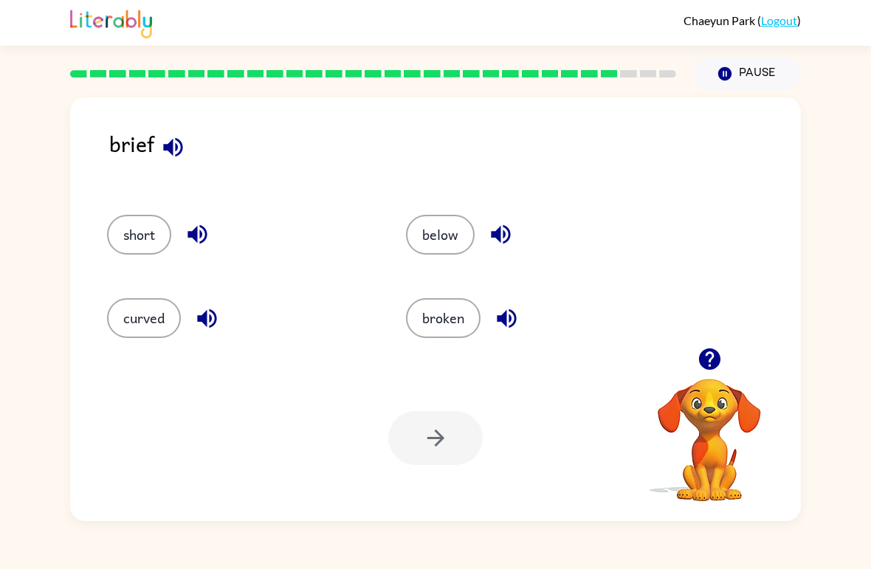
click at [441, 239] on button "below" at bounding box center [440, 235] width 69 height 40
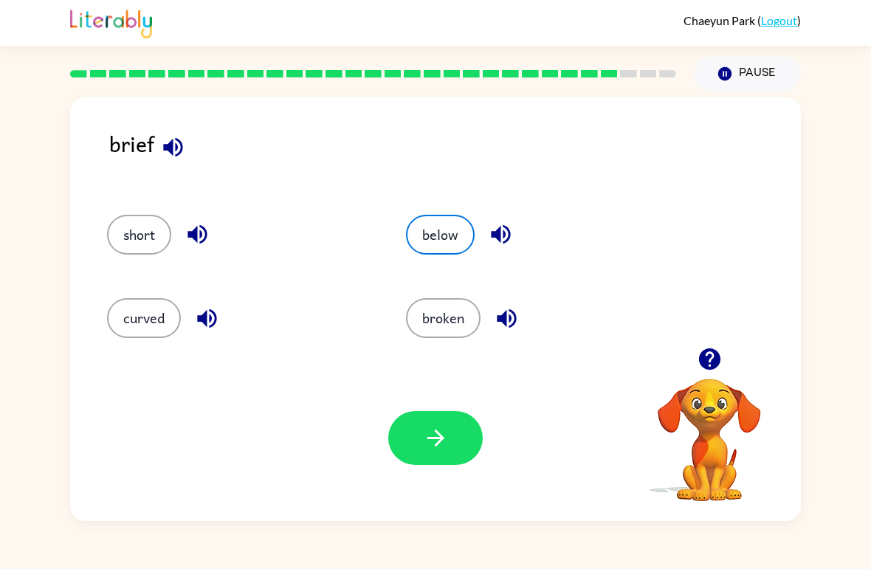
click at [171, 322] on button "curved" at bounding box center [144, 318] width 74 height 40
click at [460, 452] on button "button" at bounding box center [435, 438] width 94 height 54
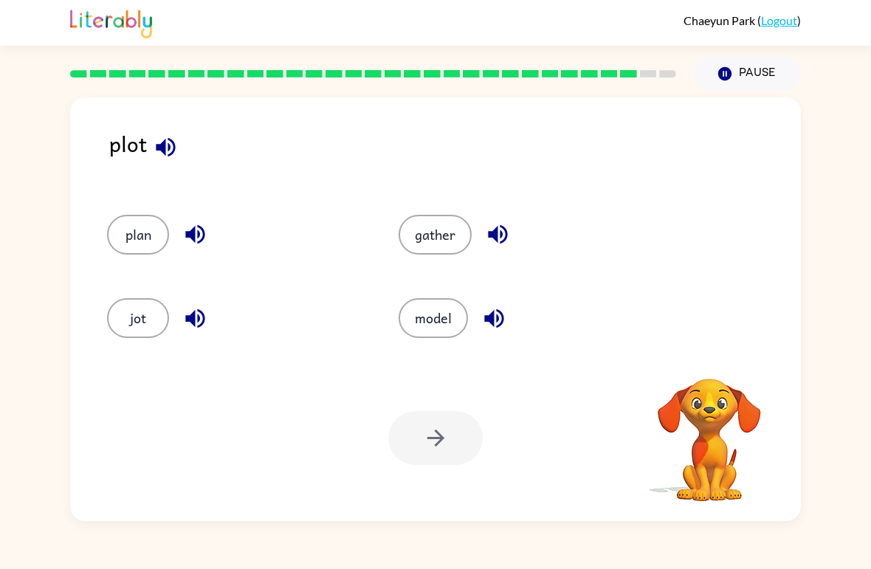
click at [445, 230] on button "gather" at bounding box center [434, 235] width 73 height 40
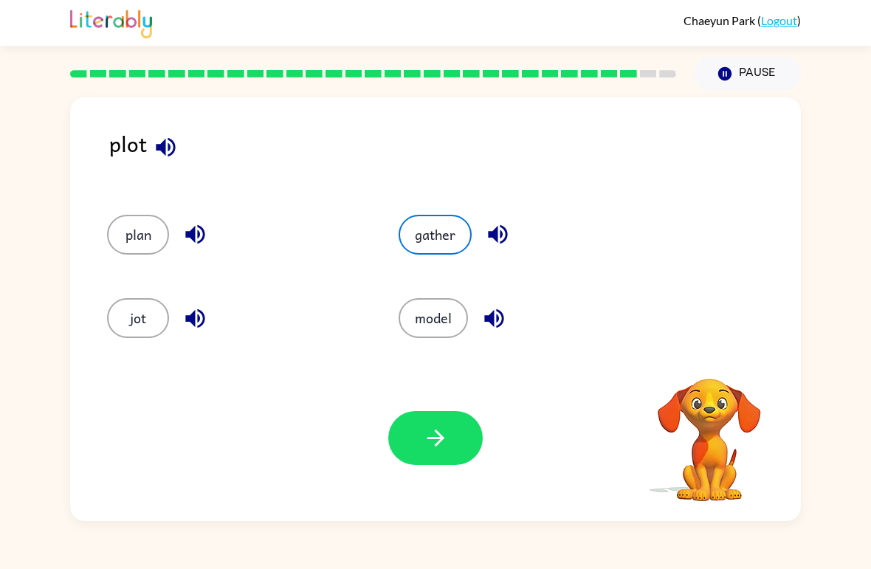
click at [446, 442] on icon "button" at bounding box center [436, 438] width 26 height 26
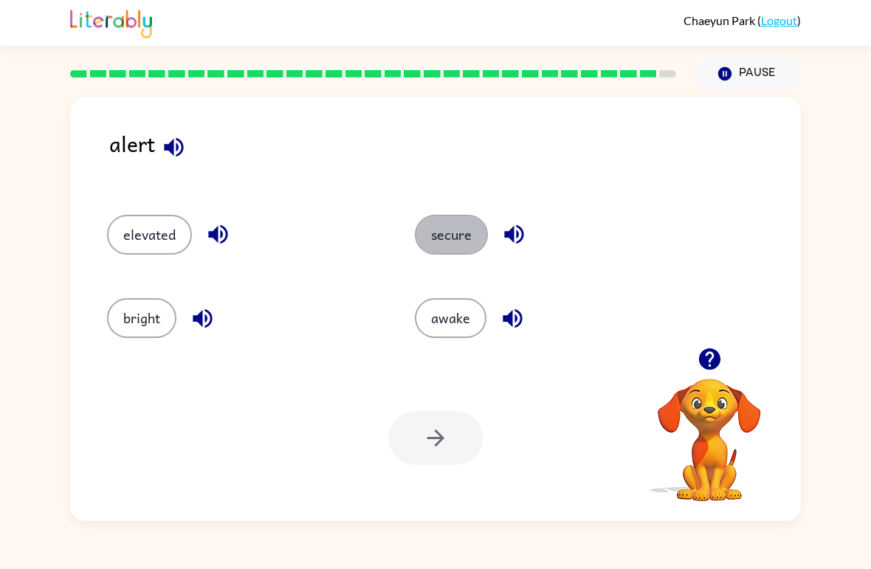
click at [458, 246] on button "secure" at bounding box center [451, 235] width 73 height 40
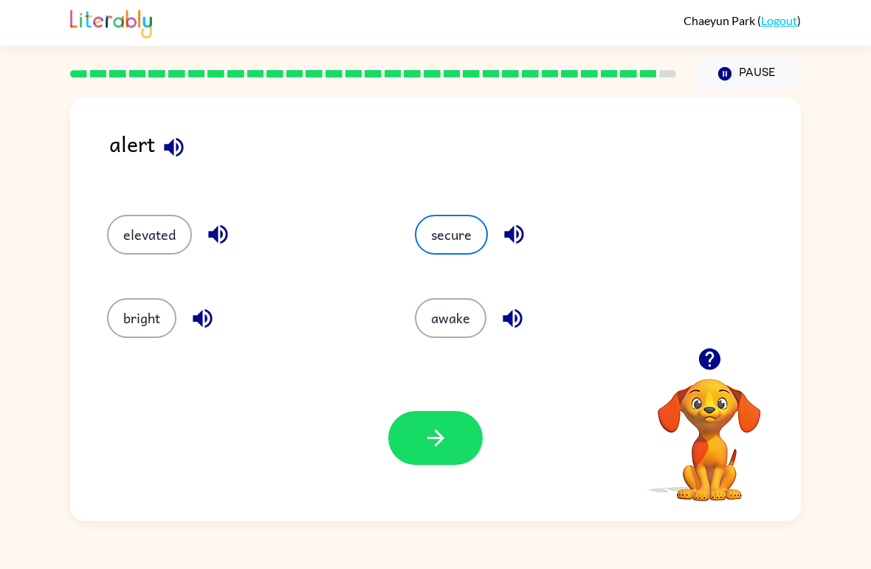
click at [442, 446] on icon "button" at bounding box center [436, 438] width 26 height 26
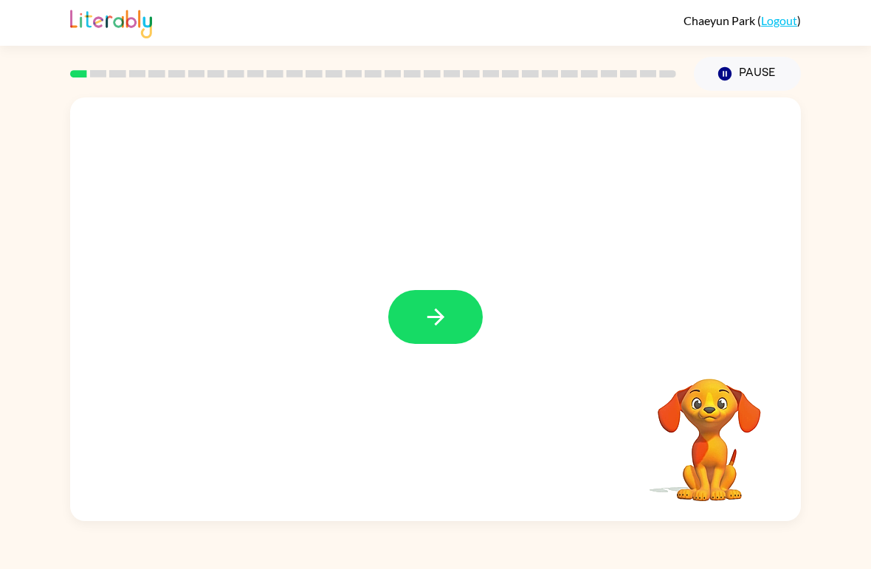
click at [433, 326] on icon "button" at bounding box center [436, 317] width 26 height 26
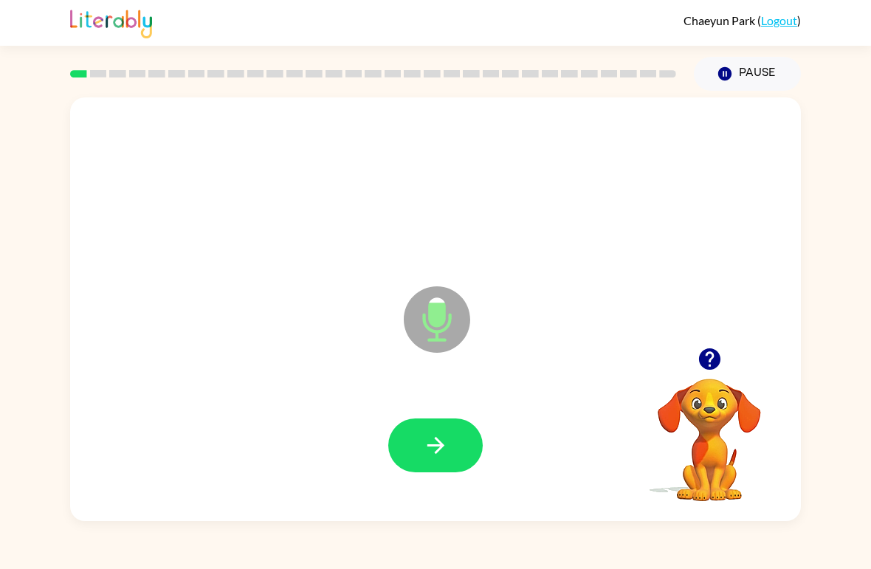
click at [454, 455] on button "button" at bounding box center [435, 445] width 94 height 54
click at [449, 444] on button "button" at bounding box center [435, 445] width 94 height 54
click at [452, 446] on button "button" at bounding box center [435, 445] width 94 height 54
click at [458, 441] on button "button" at bounding box center [435, 445] width 94 height 54
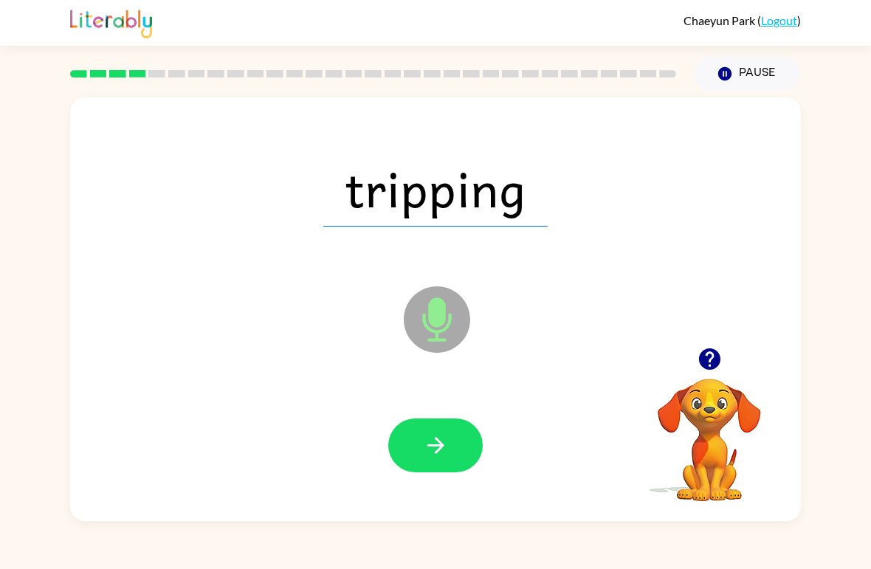
click at [460, 446] on button "button" at bounding box center [435, 445] width 94 height 54
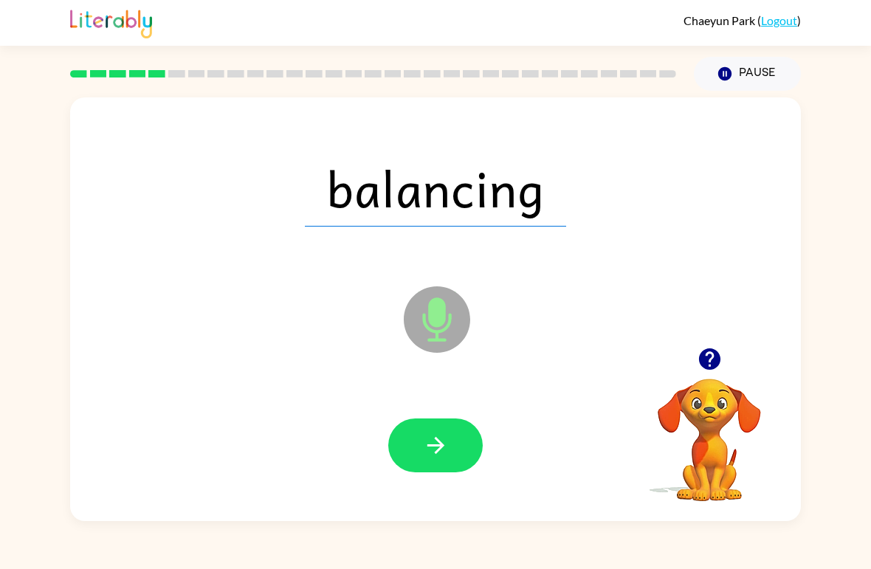
click at [463, 455] on button "button" at bounding box center [435, 445] width 94 height 54
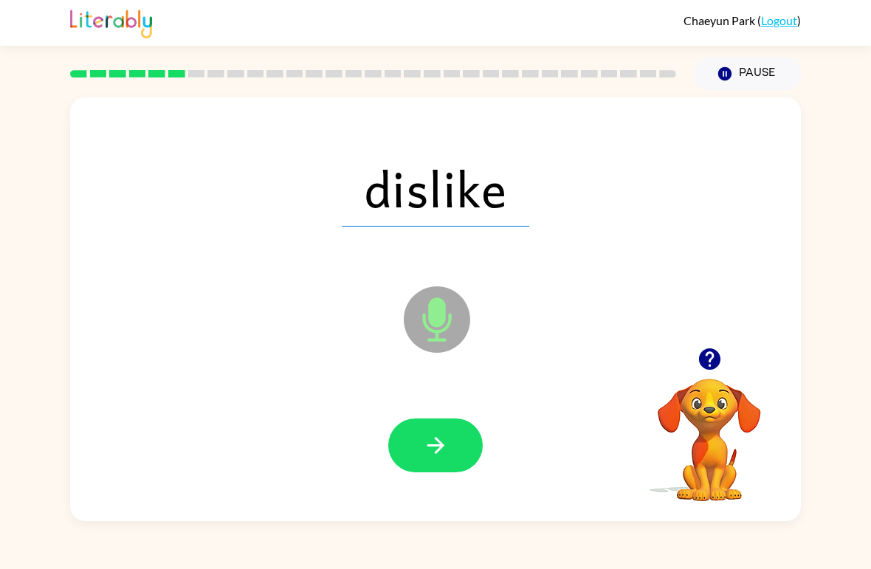
click at [463, 442] on button "button" at bounding box center [435, 445] width 94 height 54
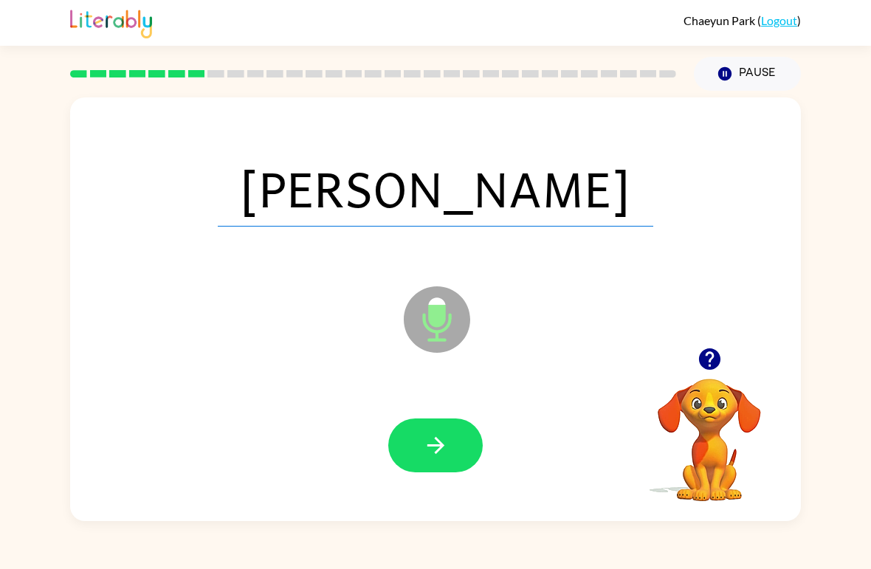
click at [462, 448] on button "button" at bounding box center [435, 445] width 94 height 54
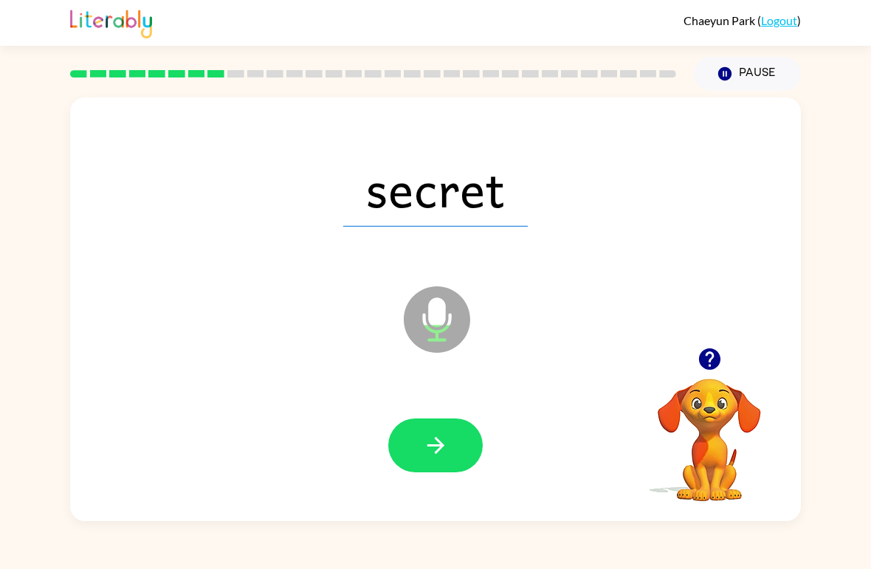
click at [469, 443] on button "button" at bounding box center [435, 445] width 94 height 54
click at [454, 442] on button "button" at bounding box center [435, 445] width 94 height 54
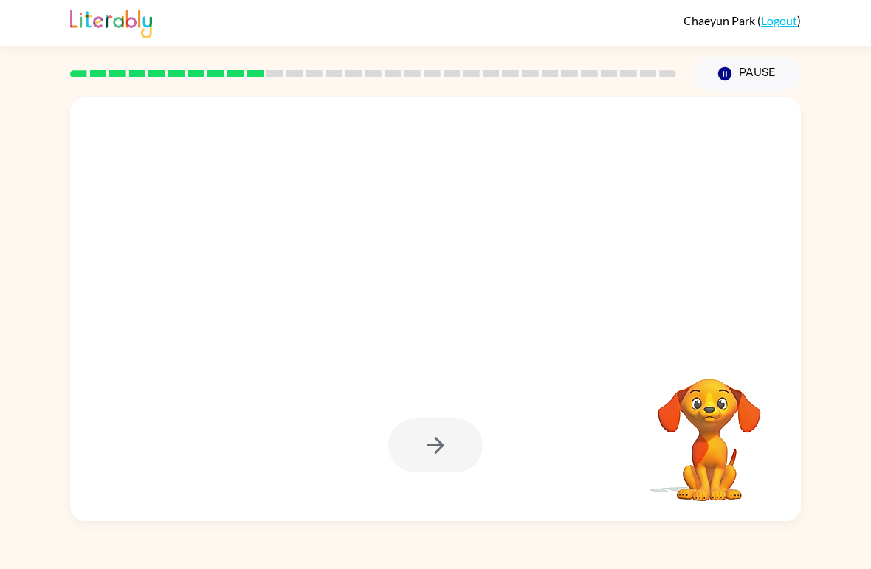
click at [869, 537] on div "Chaeyun Park ( Logout ) Pause Pause Your browser must support playing .mp4 file…" at bounding box center [435, 284] width 871 height 569
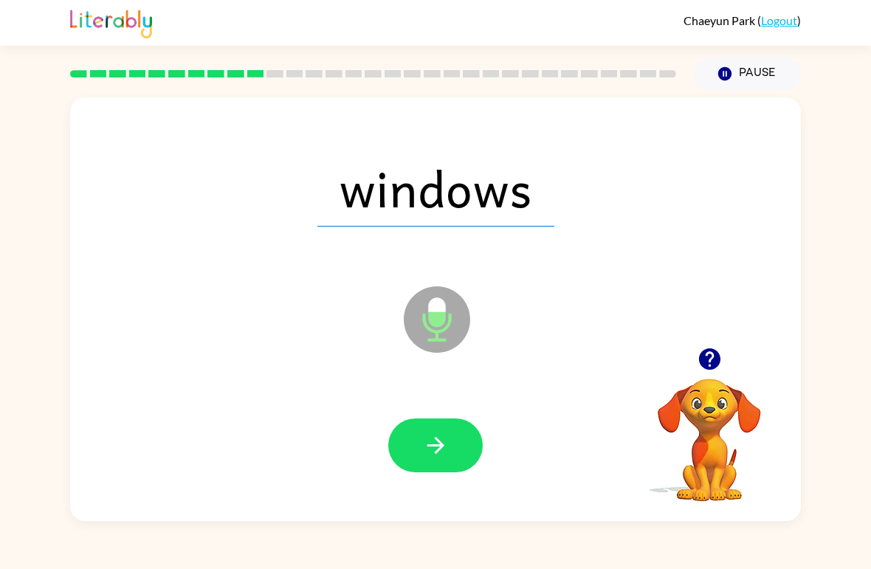
click at [458, 439] on button "button" at bounding box center [435, 445] width 94 height 54
click at [447, 441] on icon "button" at bounding box center [436, 445] width 26 height 26
click at [423, 456] on icon "button" at bounding box center [436, 445] width 26 height 26
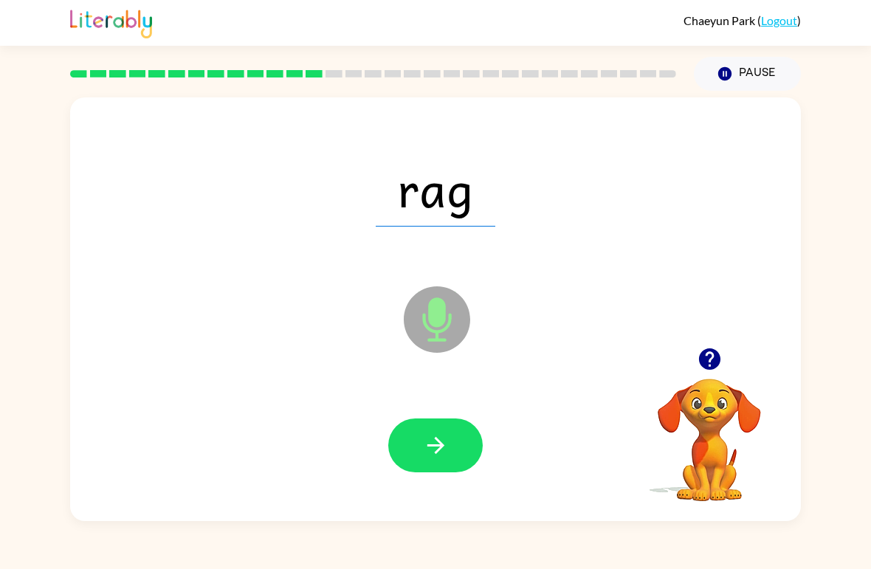
click at [447, 449] on icon "button" at bounding box center [436, 445] width 26 height 26
click at [452, 462] on button "button" at bounding box center [435, 445] width 94 height 54
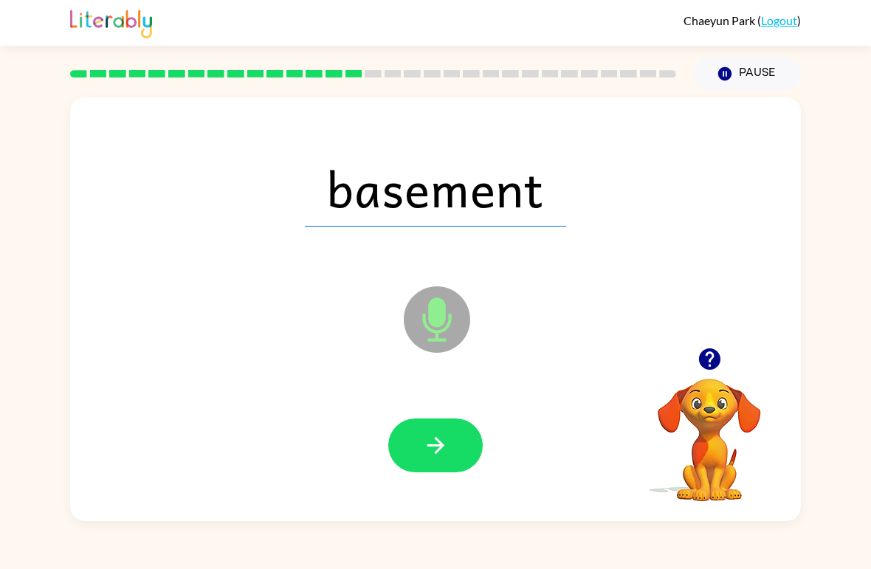
click at [445, 458] on icon "button" at bounding box center [436, 445] width 26 height 26
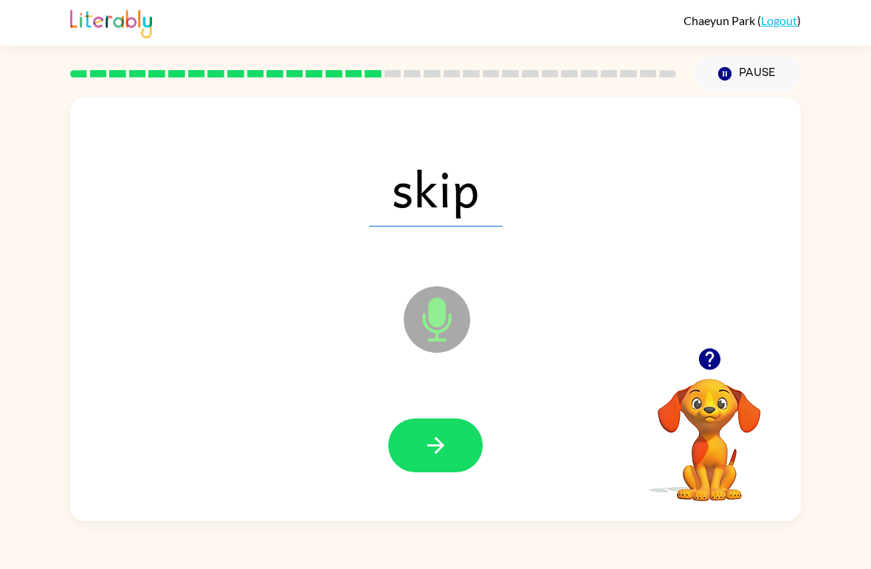
click at [444, 432] on button "button" at bounding box center [435, 445] width 94 height 54
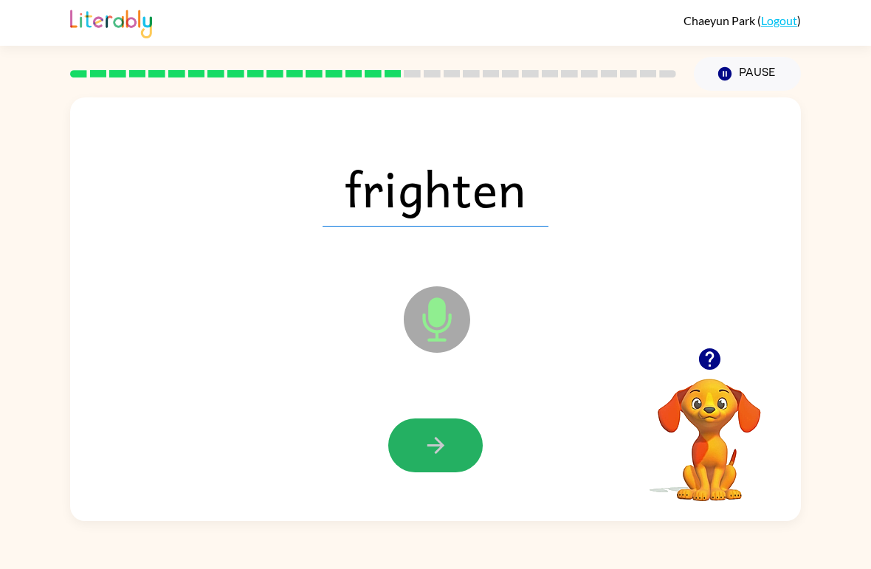
click at [458, 447] on button "button" at bounding box center [435, 445] width 94 height 54
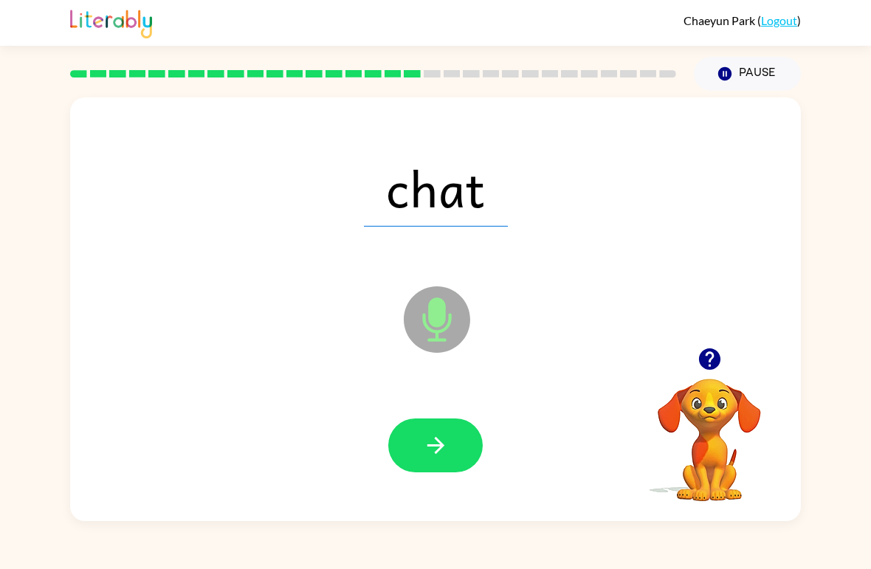
click at [449, 451] on button "button" at bounding box center [435, 445] width 94 height 54
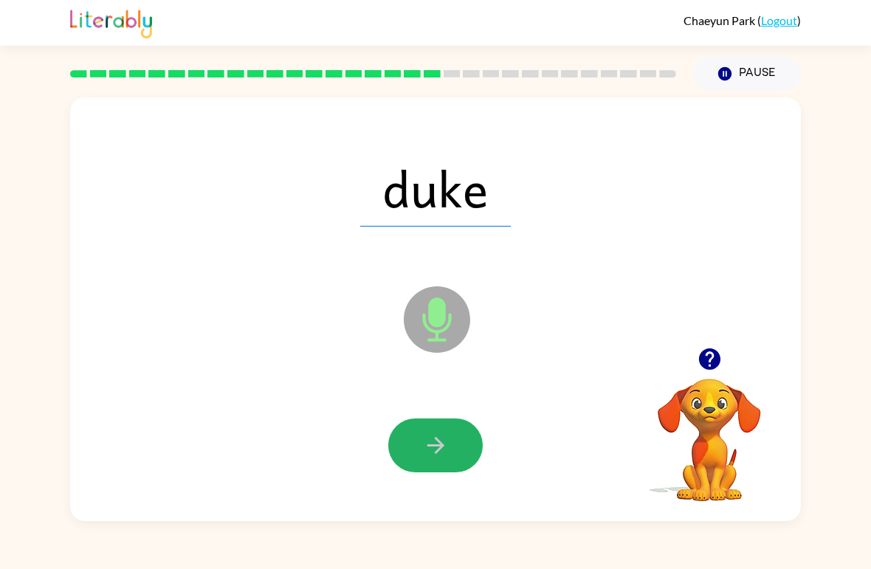
click at [439, 446] on icon "button" at bounding box center [435, 445] width 17 height 17
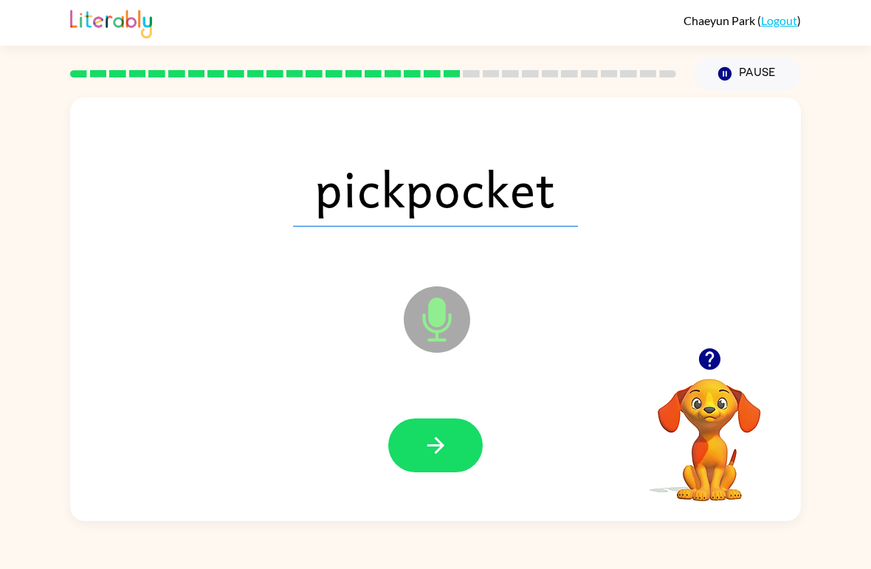
click at [457, 452] on button "button" at bounding box center [435, 445] width 94 height 54
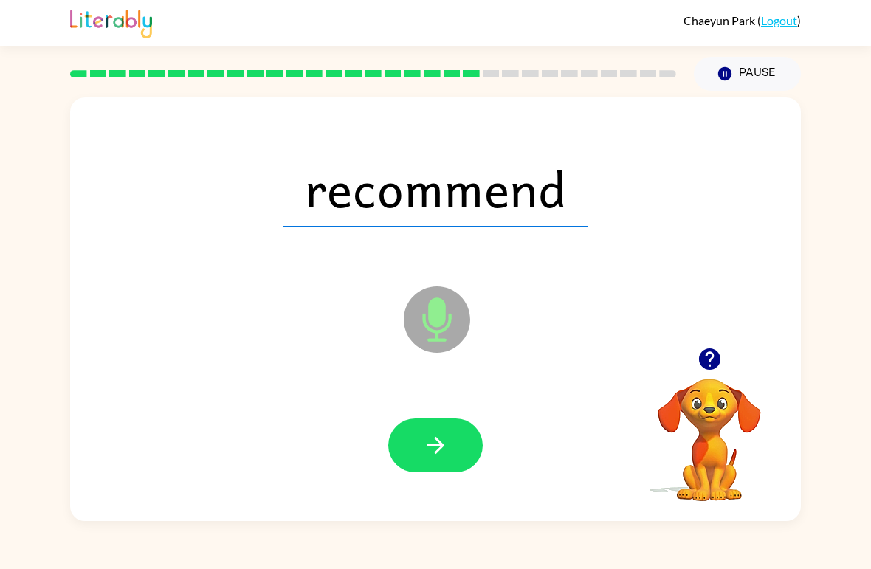
click at [463, 446] on button "button" at bounding box center [435, 445] width 94 height 54
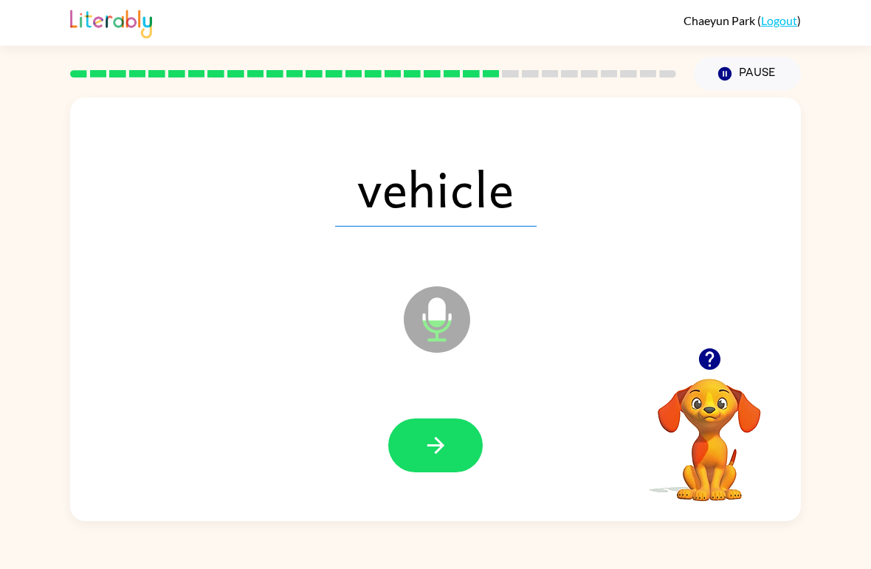
click at [442, 432] on button "button" at bounding box center [435, 445] width 94 height 54
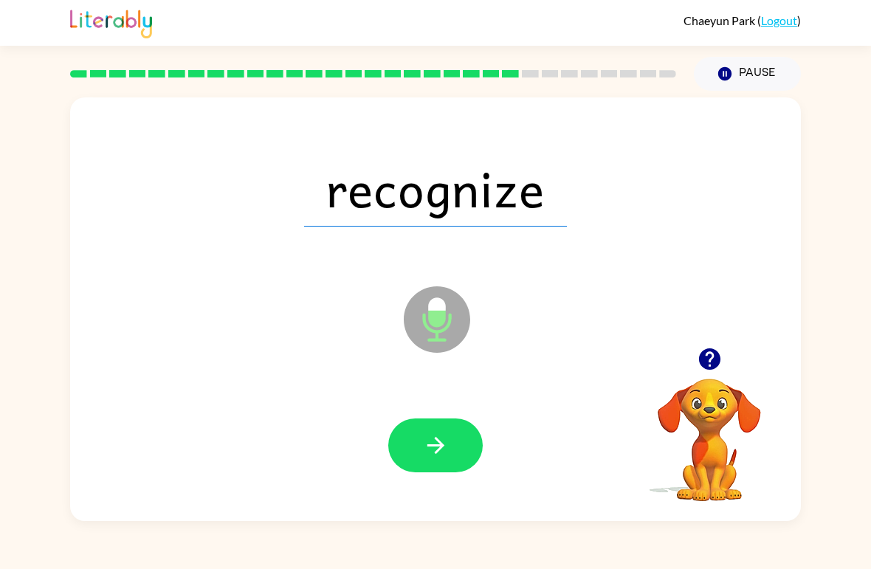
click at [449, 446] on button "button" at bounding box center [435, 445] width 94 height 54
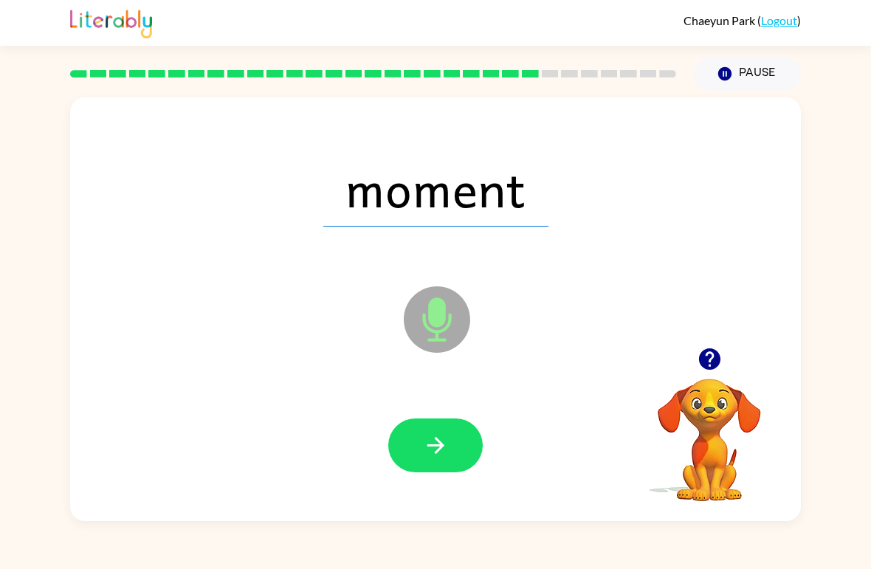
click at [464, 446] on button "button" at bounding box center [435, 445] width 94 height 54
click at [447, 446] on icon "button" at bounding box center [436, 445] width 26 height 26
click at [455, 434] on button "button" at bounding box center [435, 445] width 94 height 54
click at [434, 458] on icon "button" at bounding box center [436, 445] width 26 height 26
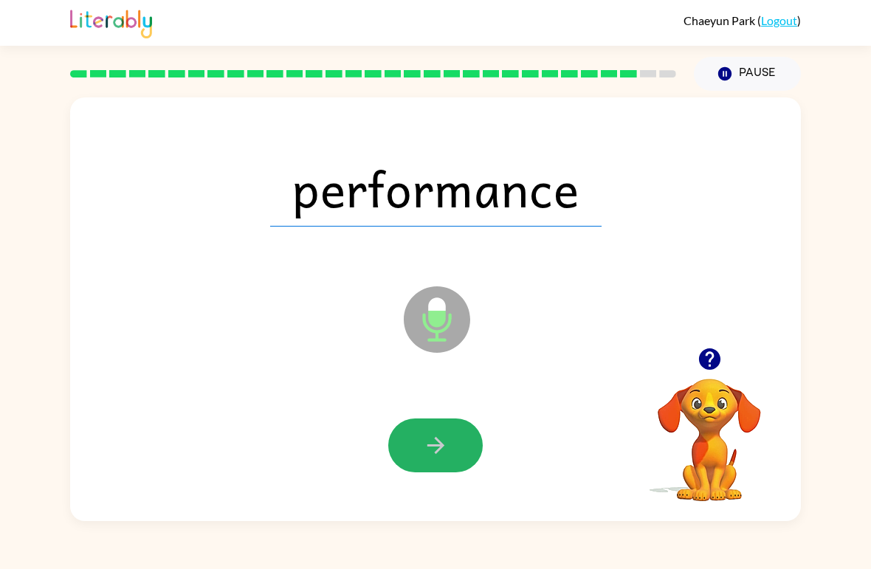
click at [449, 446] on button "button" at bounding box center [435, 445] width 94 height 54
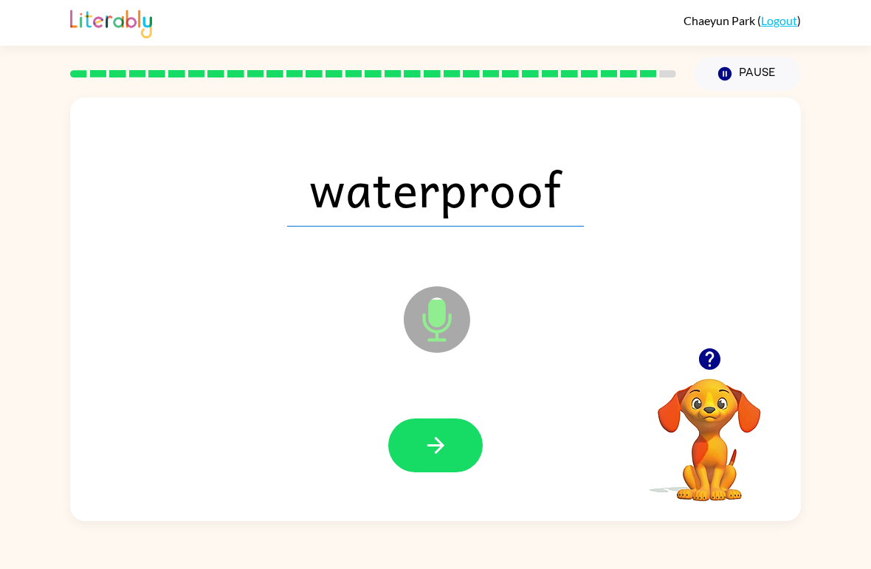
click at [447, 448] on icon "button" at bounding box center [436, 445] width 26 height 26
